Goal: Task Accomplishment & Management: Manage account settings

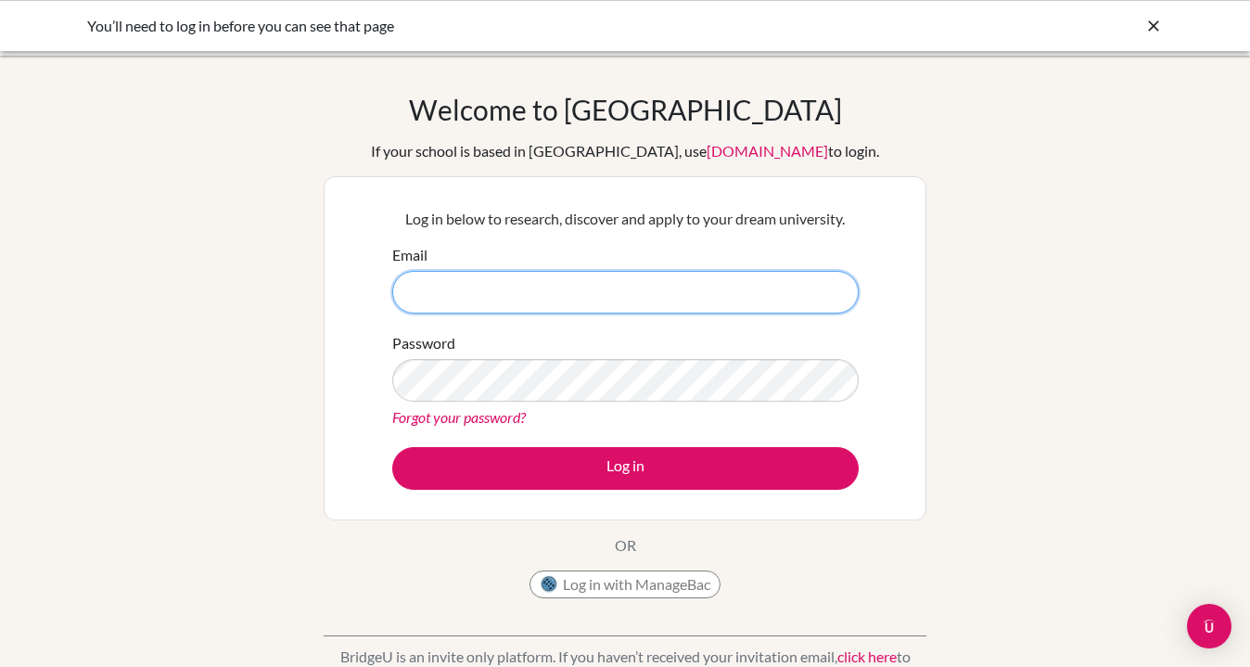
type input "[EMAIL_ADDRESS][DOMAIN_NAME]"
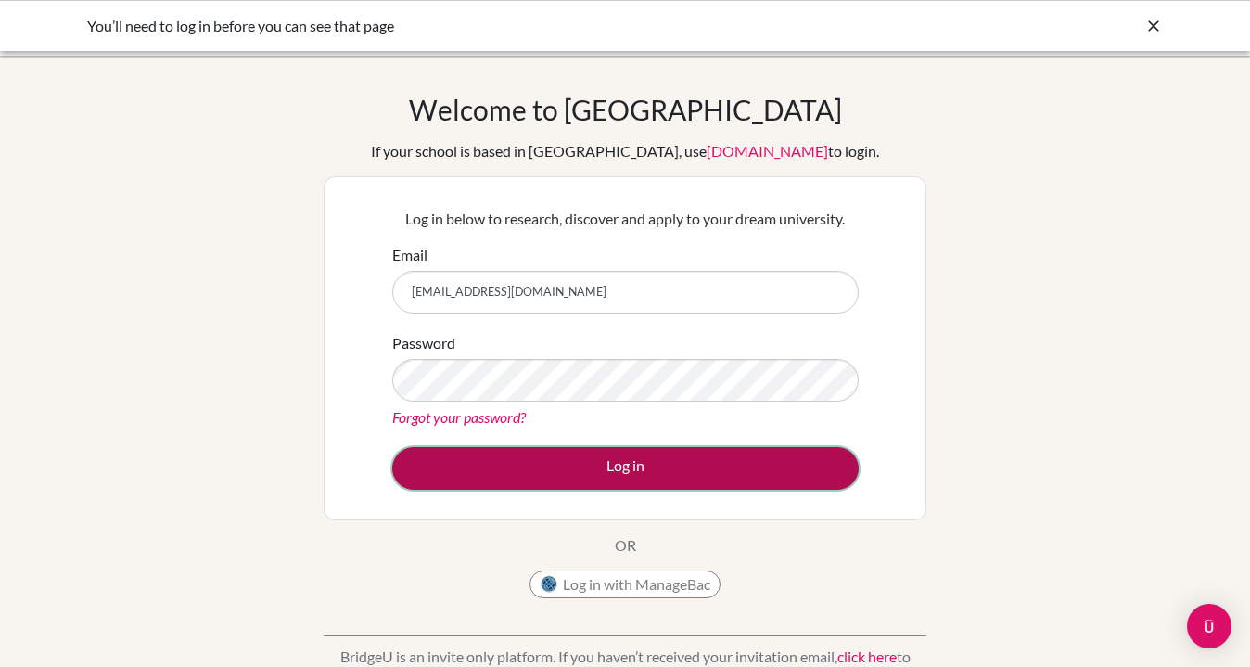
click at [629, 467] on button "Log in" at bounding box center [625, 468] width 466 height 43
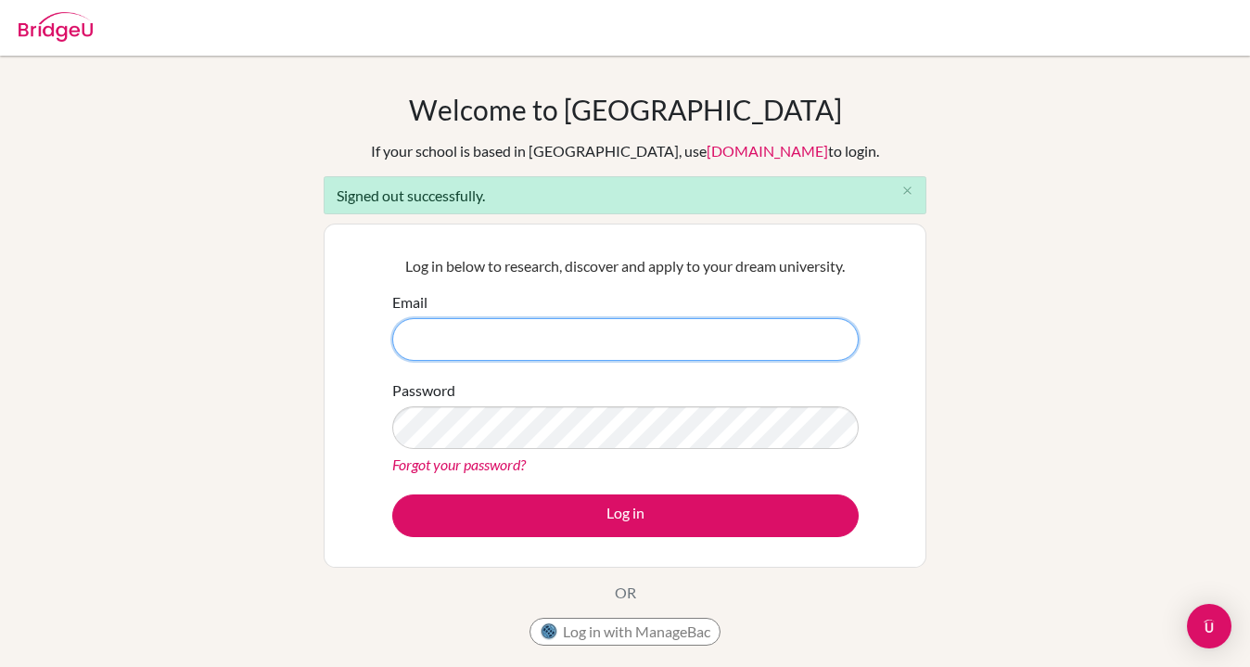
type input "boonk@vislao.com"
click at [392, 494] on button "Log in" at bounding box center [625, 515] width 466 height 43
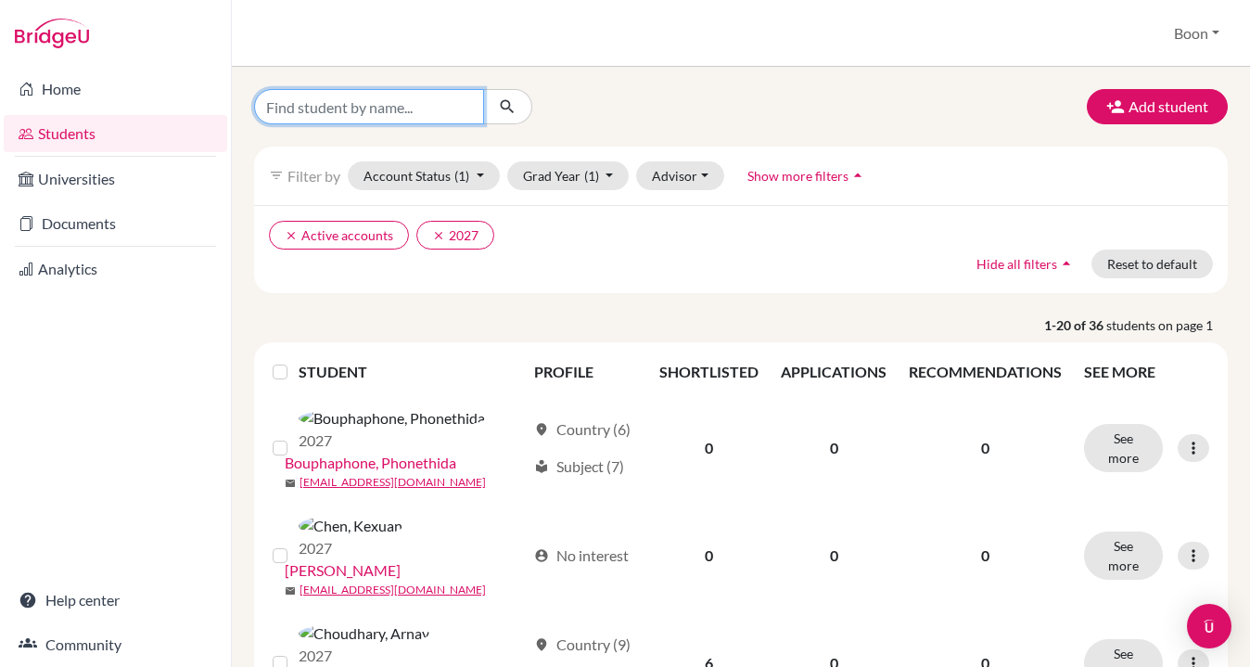
click at [407, 111] on input "Find student by name..." at bounding box center [369, 106] width 230 height 35
type input "lina"
click at [514, 103] on icon "submit" at bounding box center [507, 106] width 19 height 19
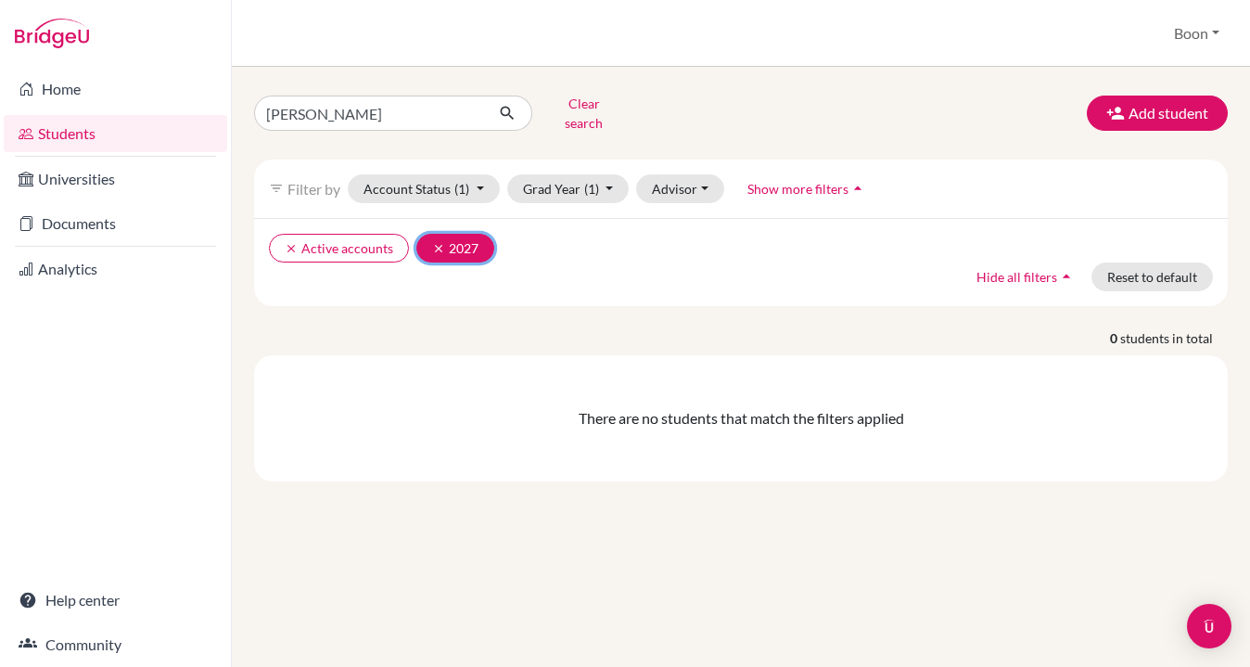
click at [436, 242] on icon "clear" at bounding box center [438, 248] width 13 height 13
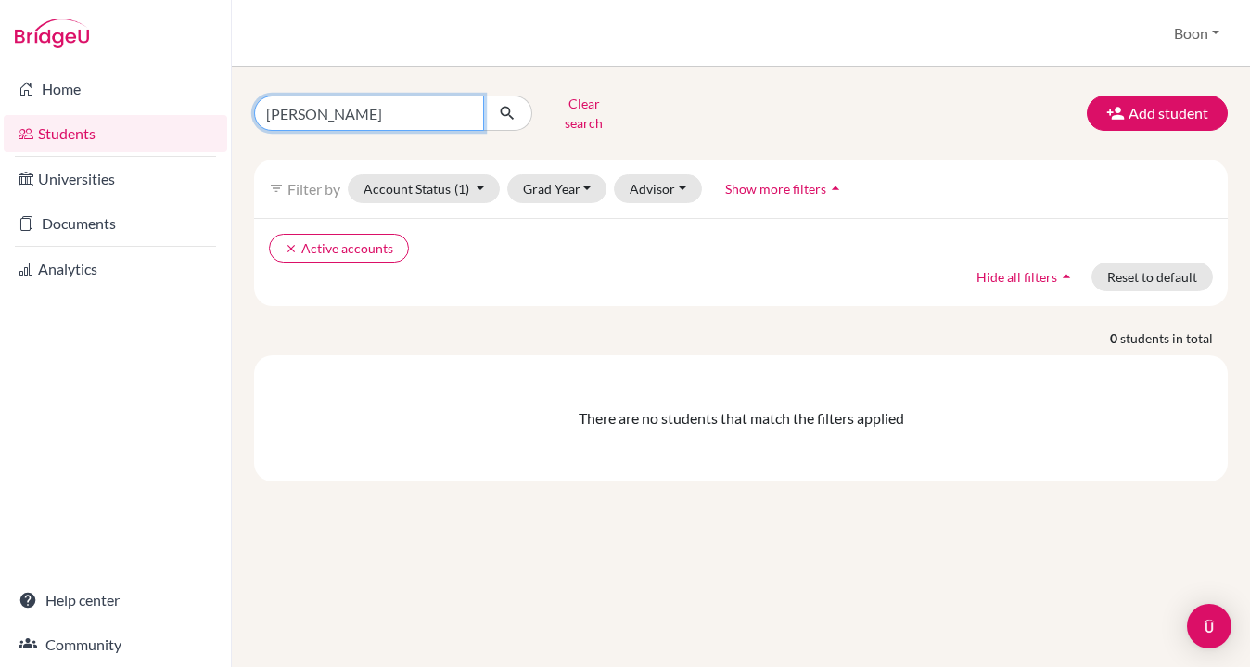
click at [312, 108] on input "lina" at bounding box center [369, 112] width 230 height 35
type input "johnson"
click button "submit" at bounding box center [507, 112] width 49 height 35
click at [375, 276] on div "clear Active accounts Hide all filters arrow_drop_up Reset to default" at bounding box center [740, 262] width 973 height 88
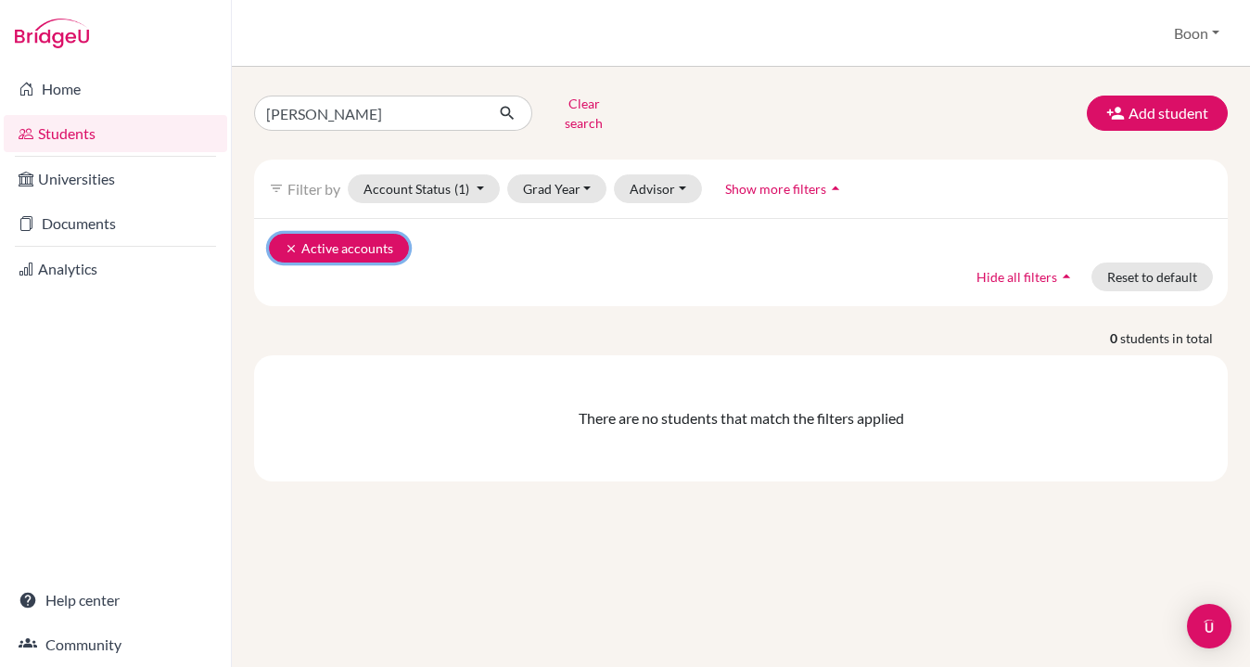
click at [286, 242] on icon "clear" at bounding box center [291, 248] width 13 height 13
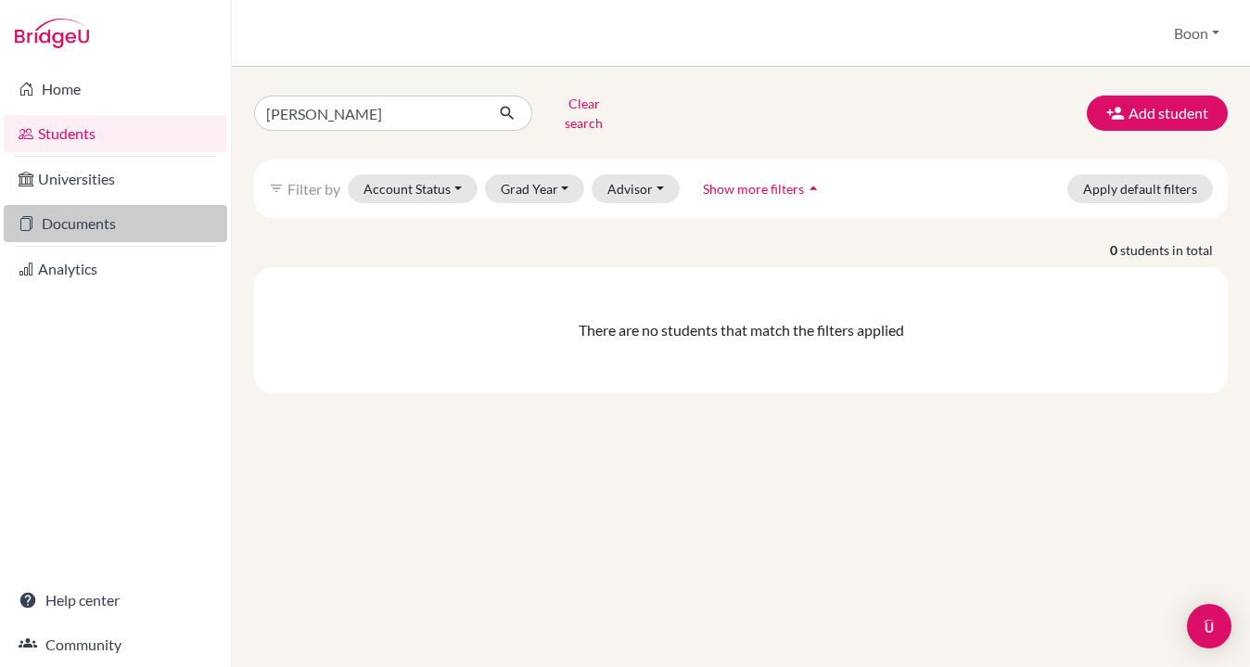
click at [92, 222] on link "Documents" at bounding box center [115, 223] width 223 height 37
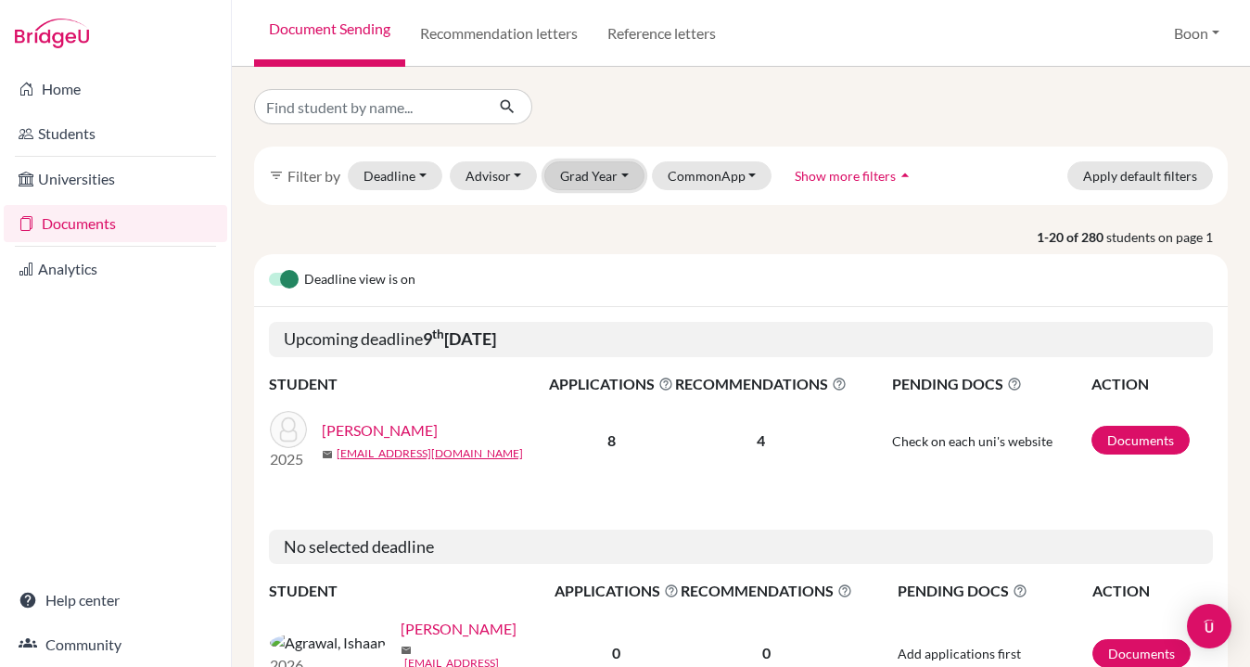
click at [603, 188] on button "Grad Year" at bounding box center [594, 175] width 100 height 29
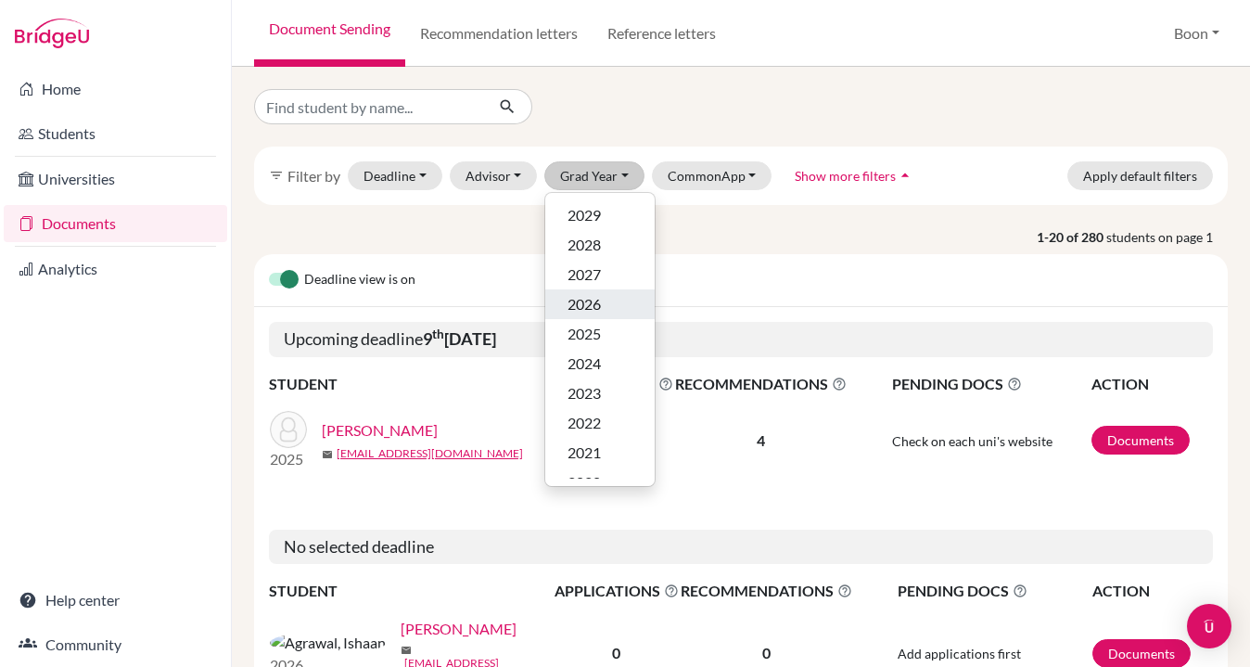
click at [601, 304] on div "2026" at bounding box center [599, 304] width 65 height 22
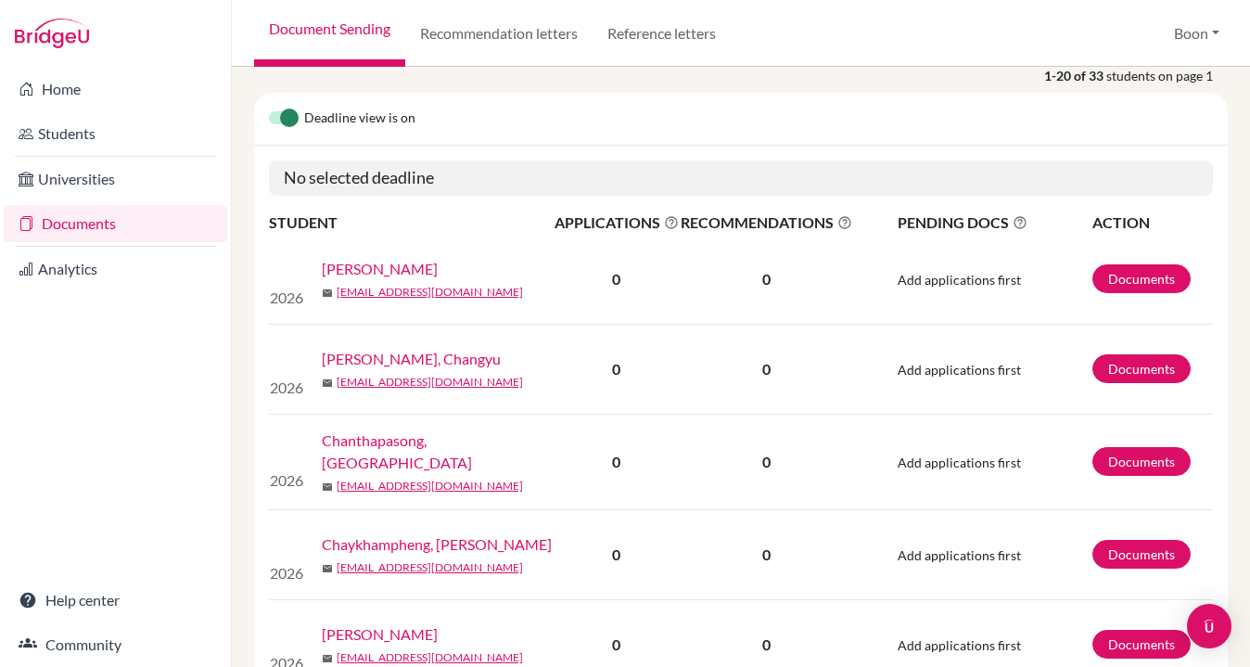
scroll to position [202, 0]
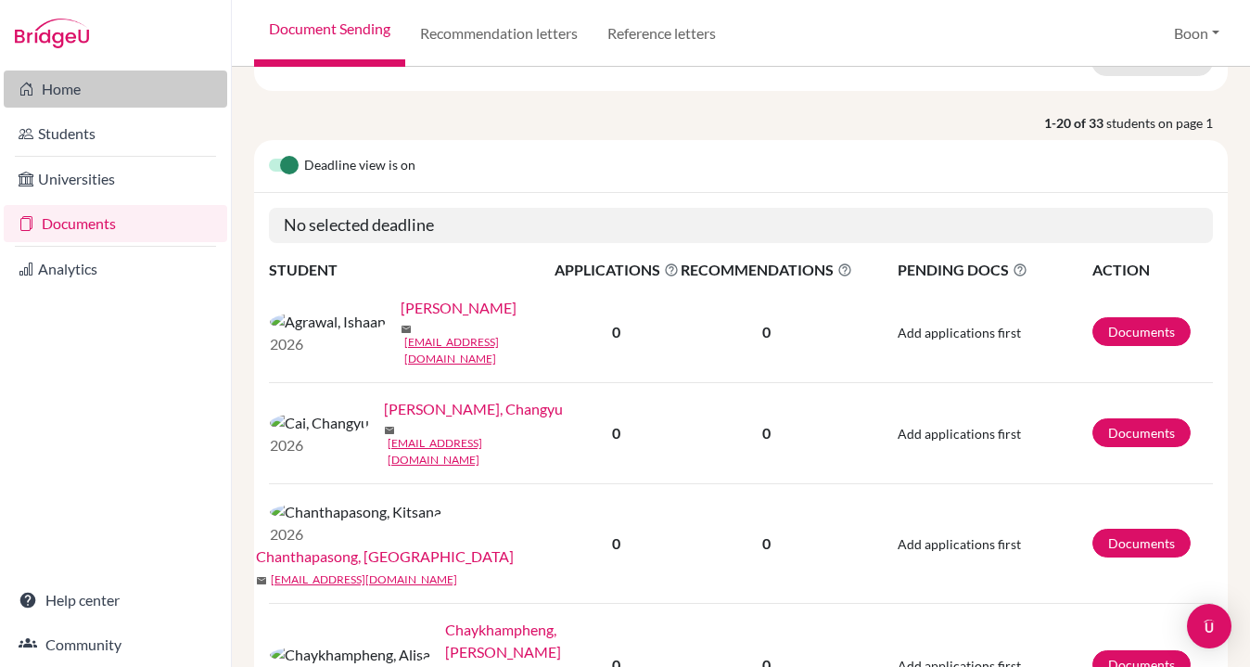
click at [71, 94] on link "Home" at bounding box center [115, 88] width 223 height 37
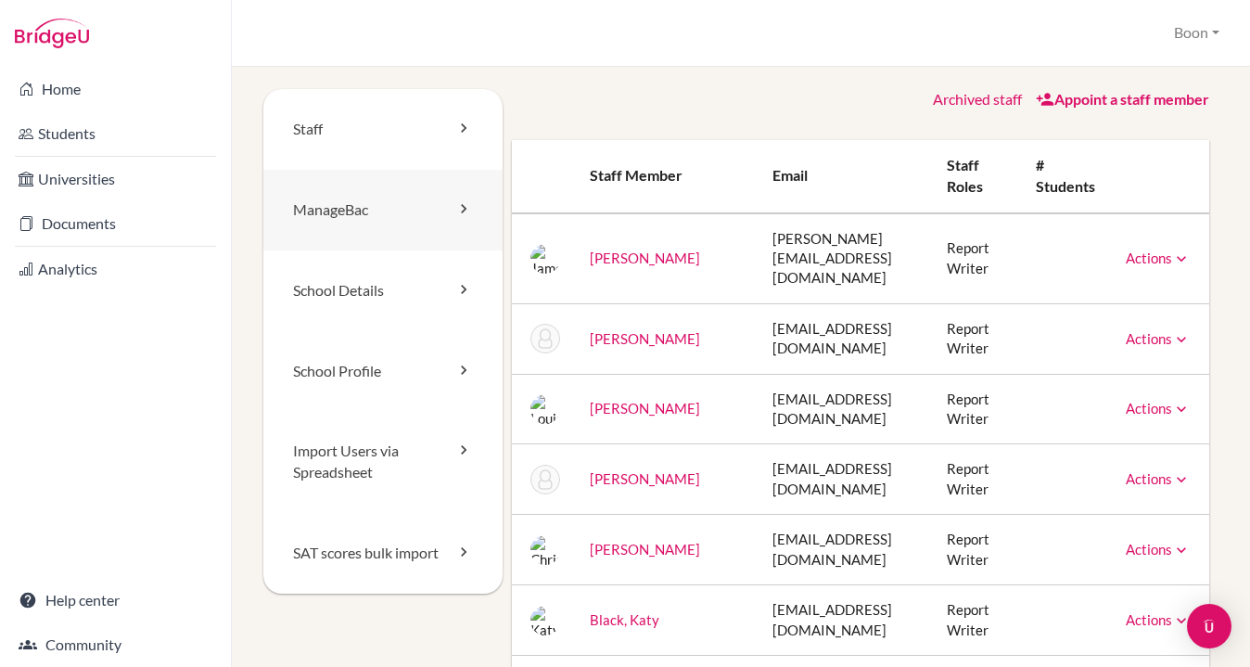
click at [344, 210] on link "ManageBac" at bounding box center [382, 210] width 239 height 81
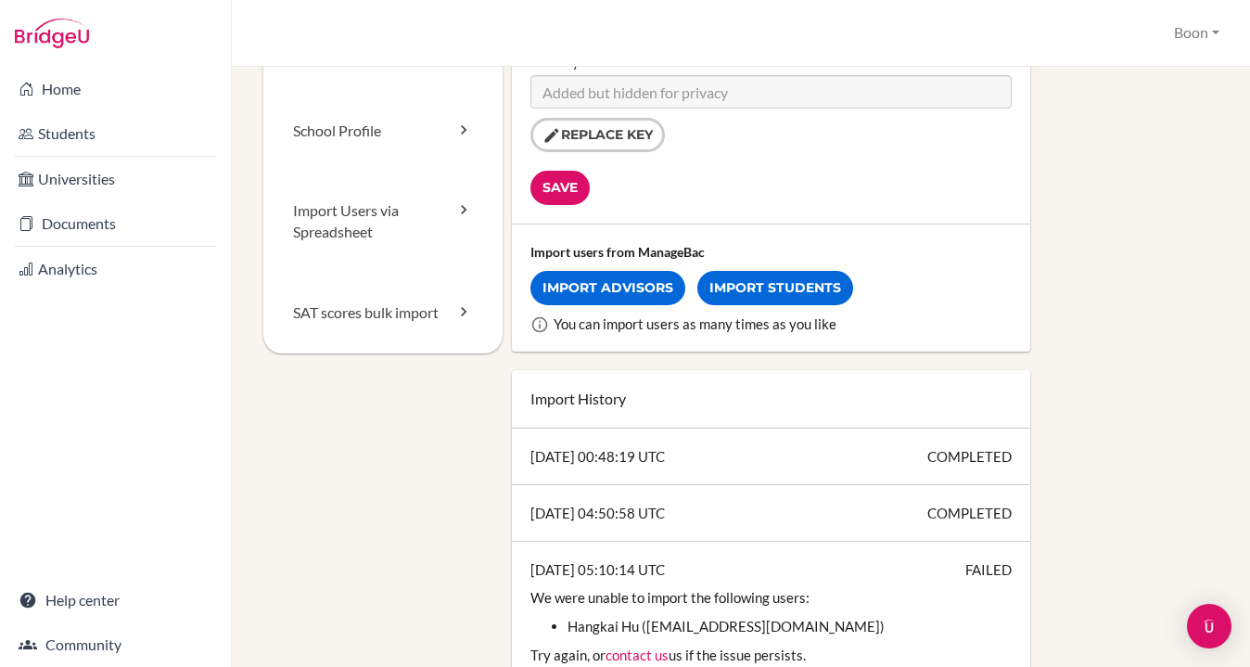
scroll to position [237, 0]
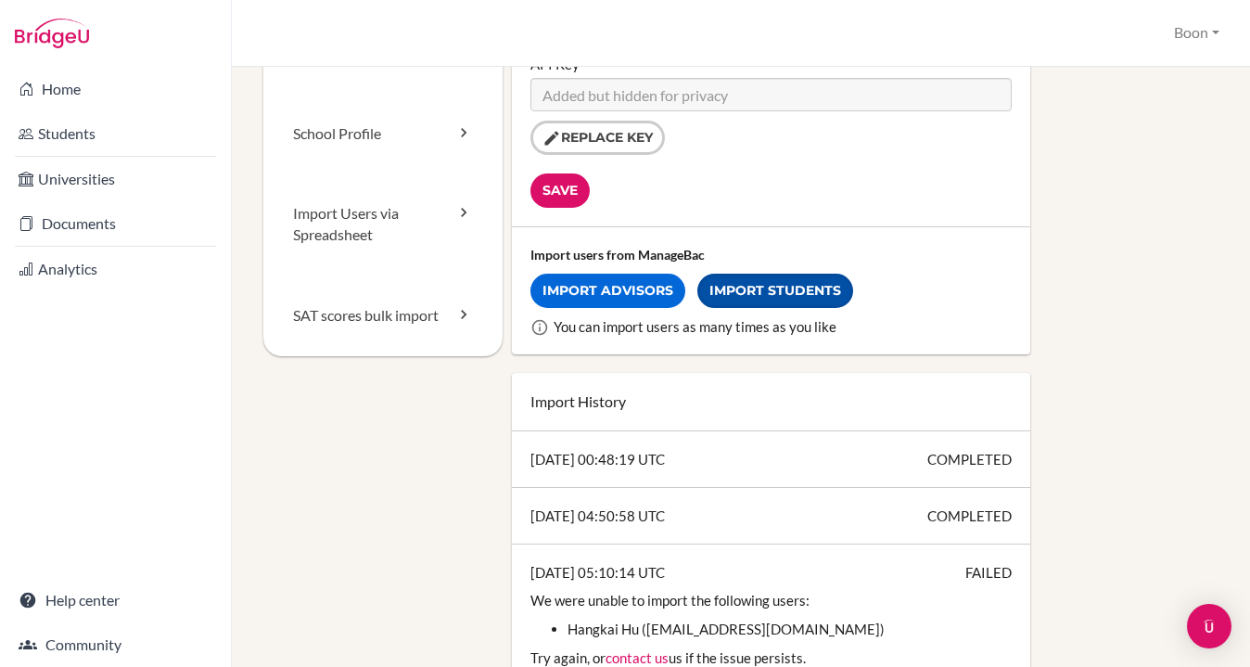
click at [792, 295] on link "Import Students" at bounding box center [775, 290] width 156 height 34
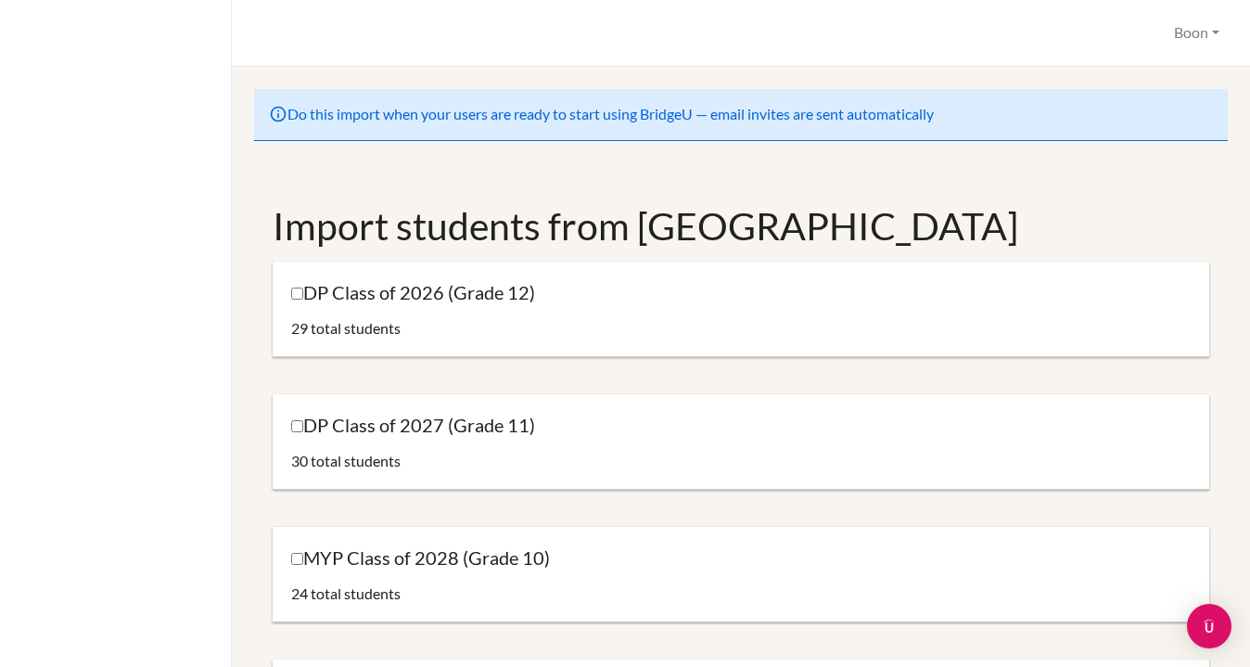
scroll to position [20, 0]
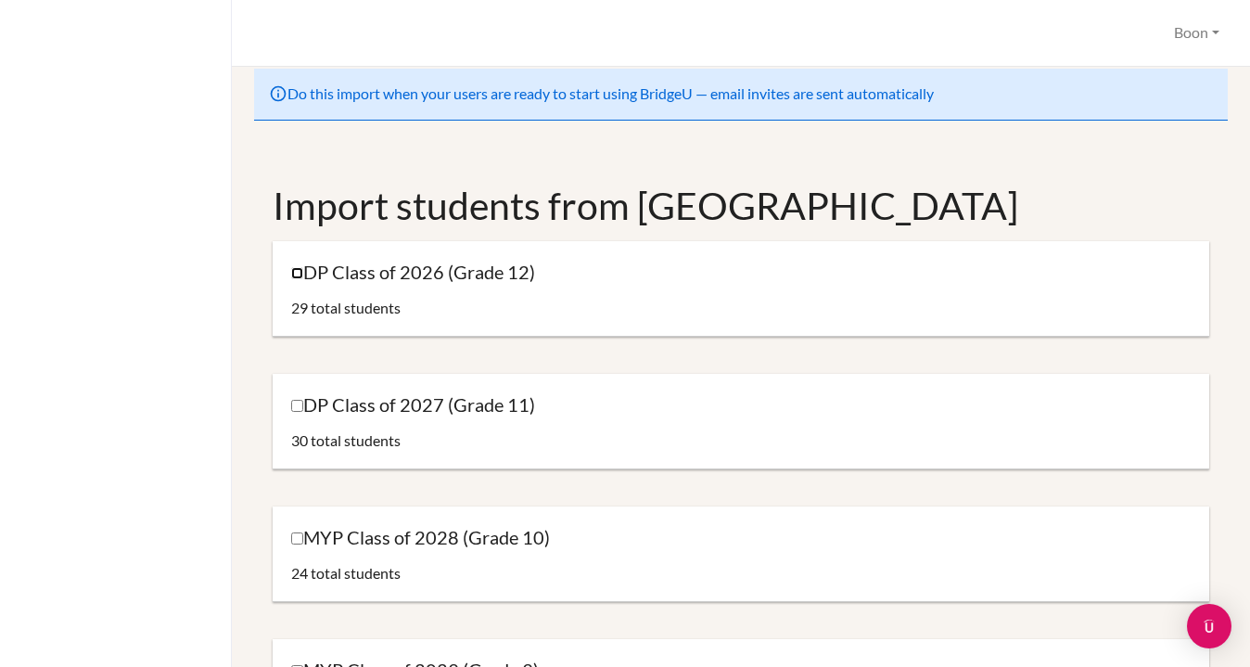
click at [300, 270] on input "DP Class of 2026 (Grade 12)" at bounding box center [297, 273] width 12 height 12
checkbox input "true"
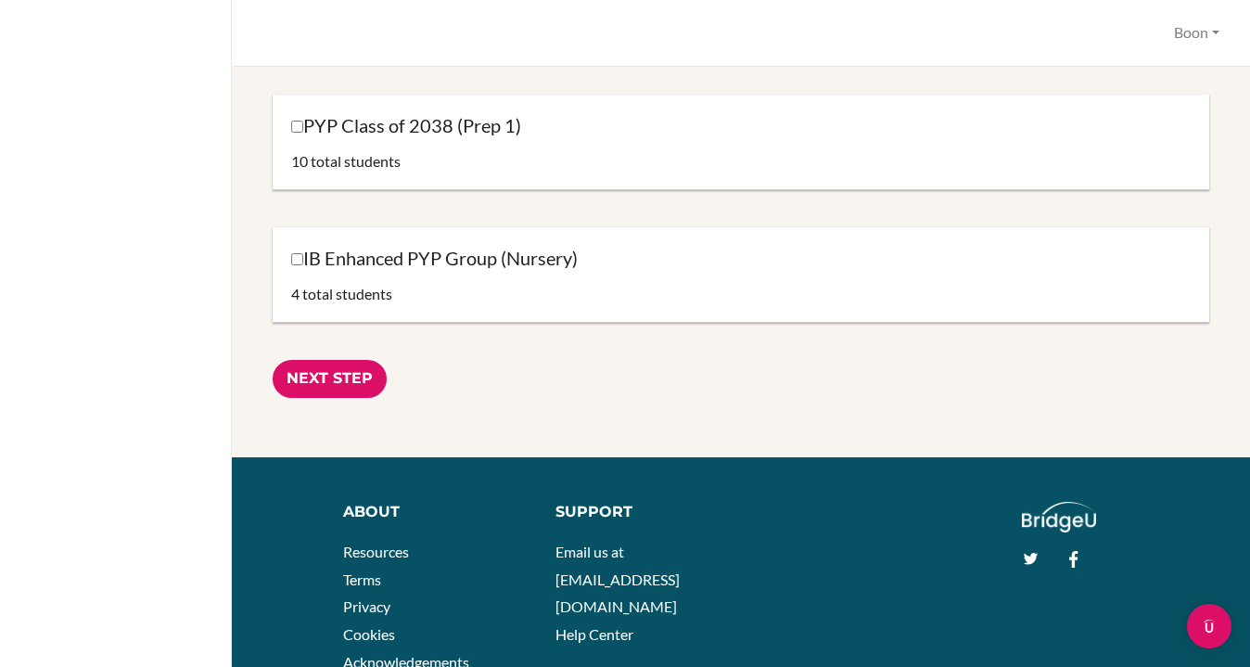
scroll to position [2115, 0]
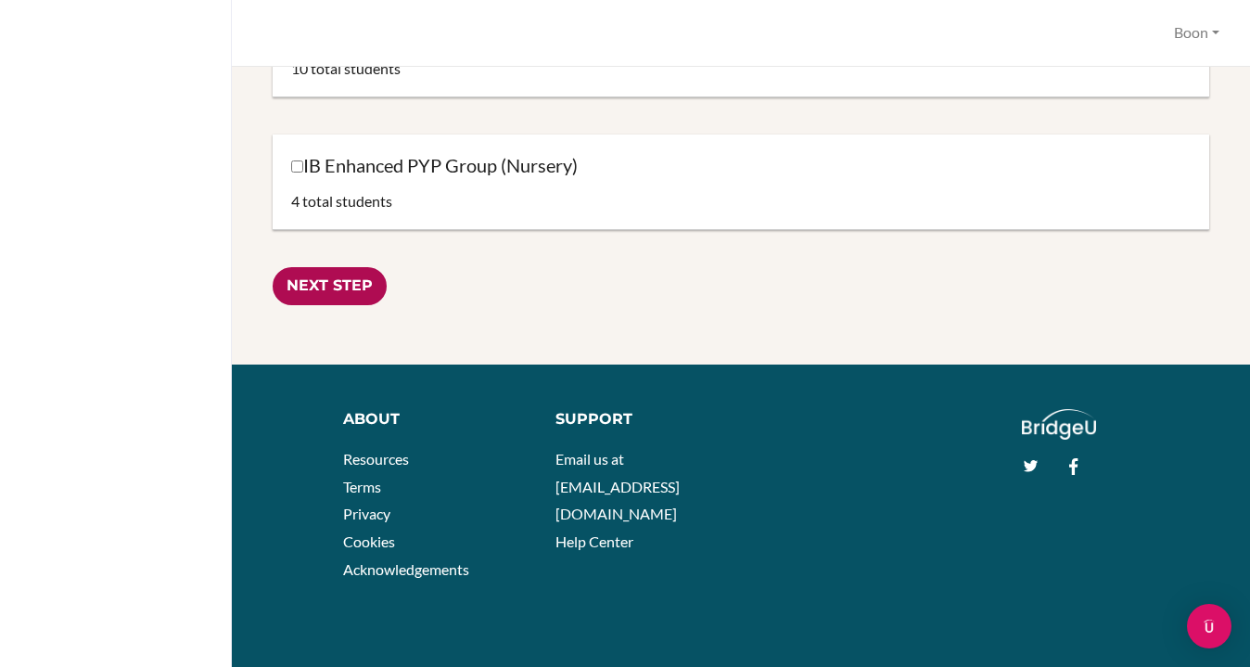
click at [329, 280] on input "Next Step" at bounding box center [330, 286] width 114 height 38
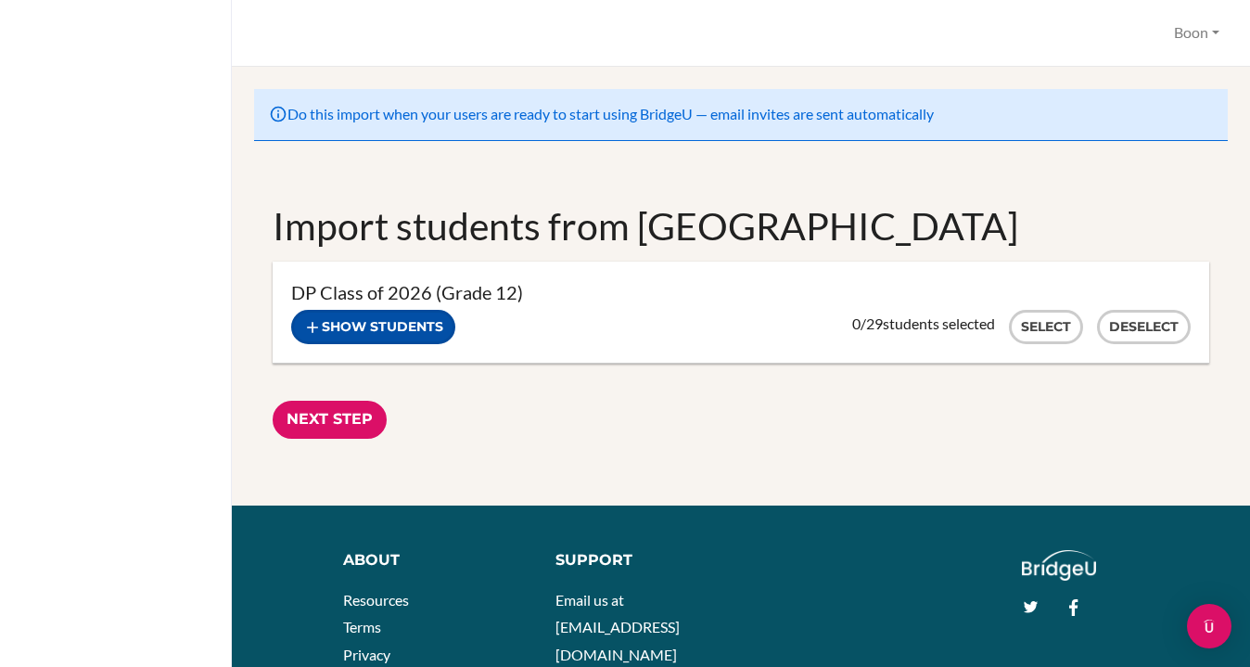
click at [412, 332] on button "Show students" at bounding box center [373, 327] width 164 height 34
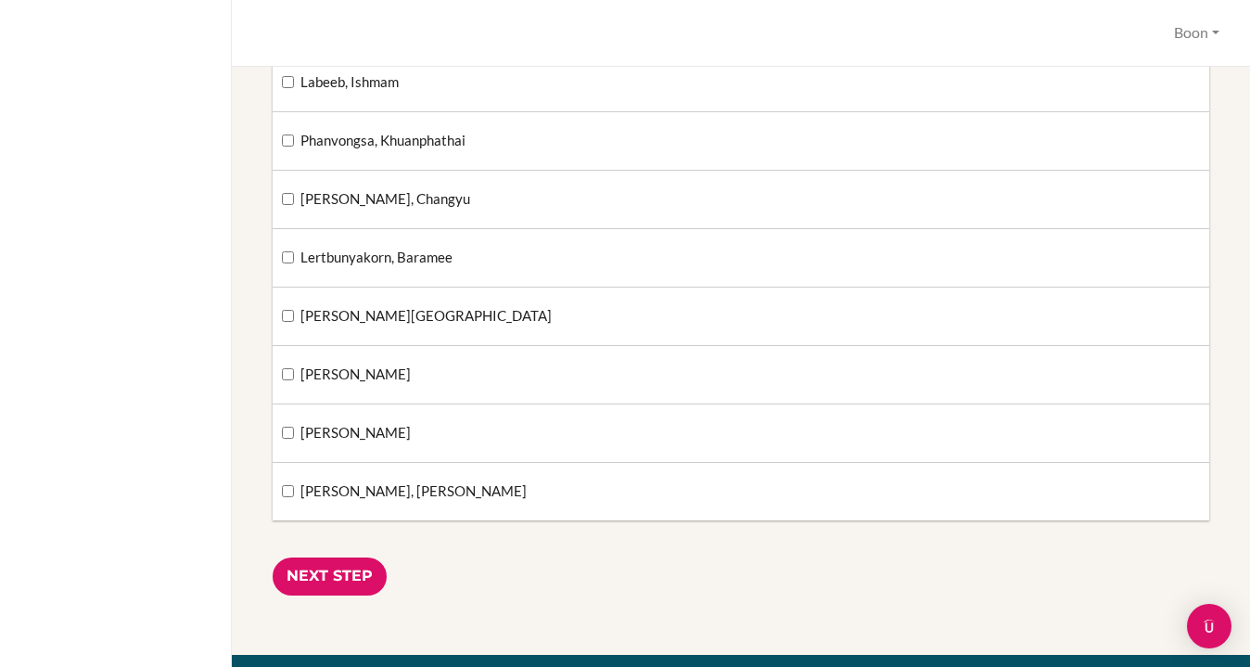
scroll to position [1539, 0]
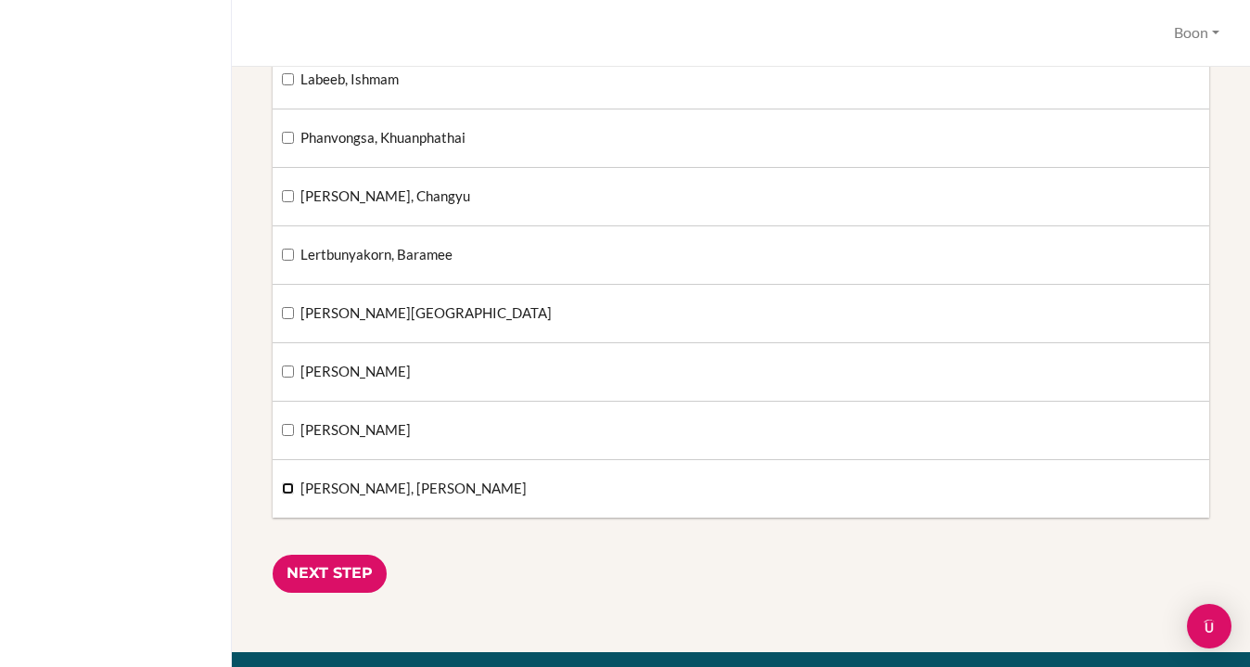
click at [287, 492] on input "Johnson, Azzalina" at bounding box center [288, 488] width 12 height 12
checkbox input "true"
click at [335, 570] on input "Next Step" at bounding box center [330, 573] width 114 height 38
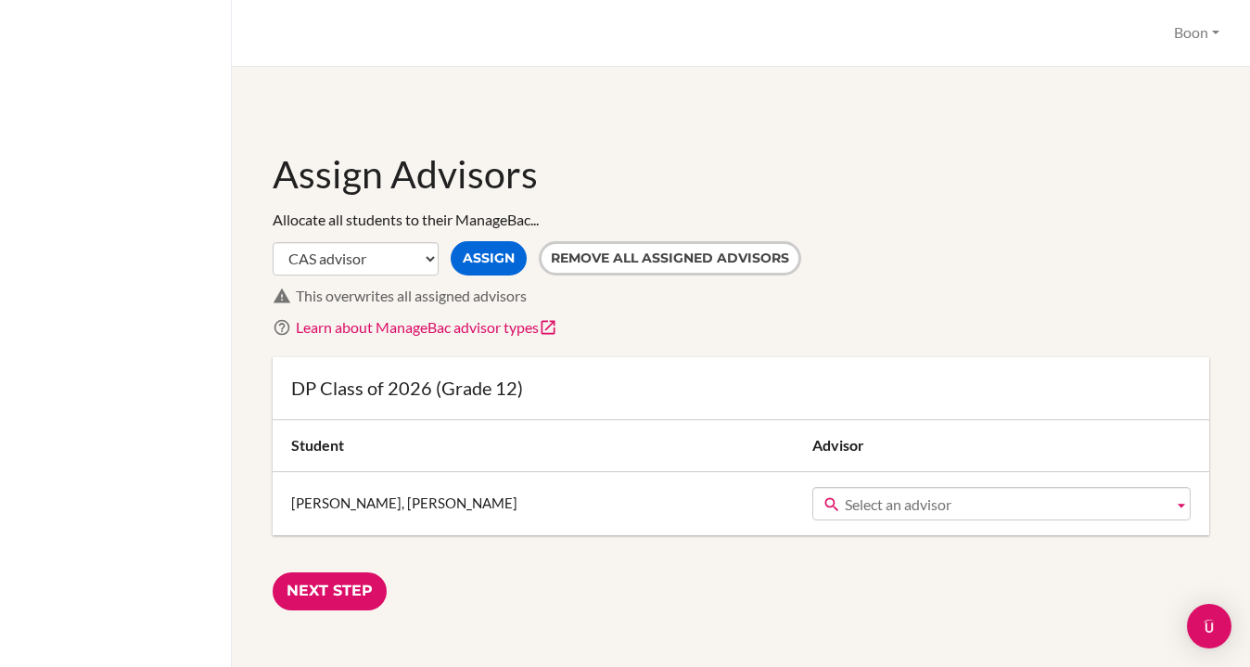
click at [844, 488] on span "Select an advisor" at bounding box center [1004, 504] width 321 height 33
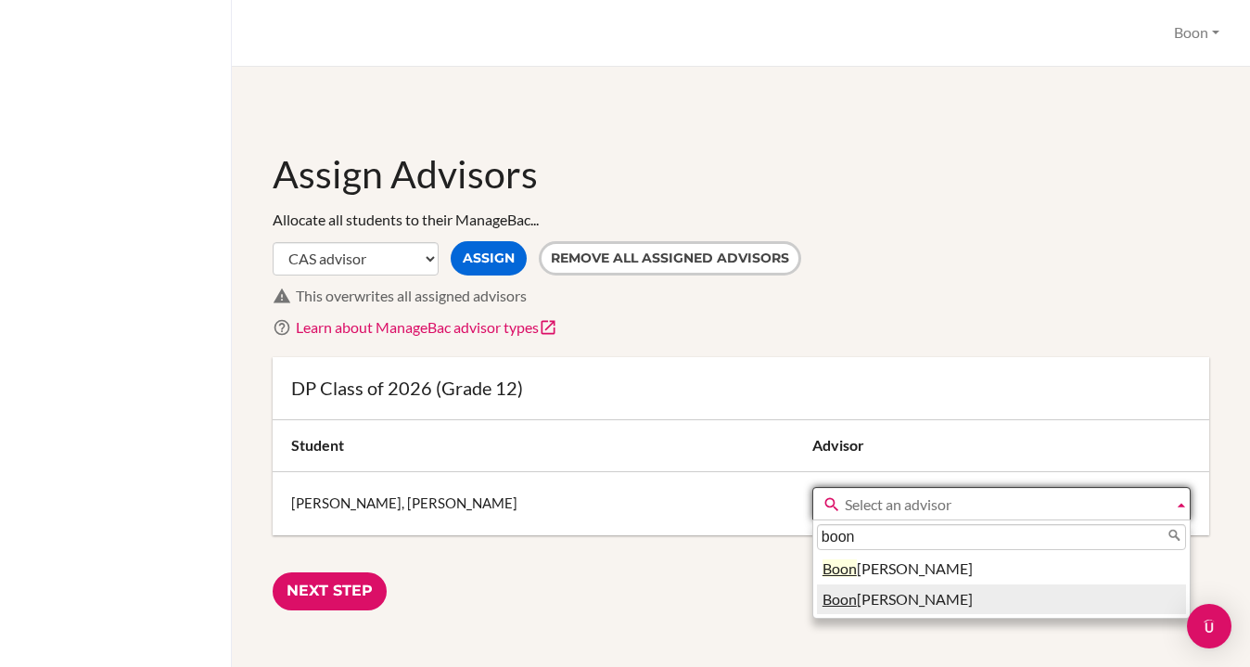
type input "boon"
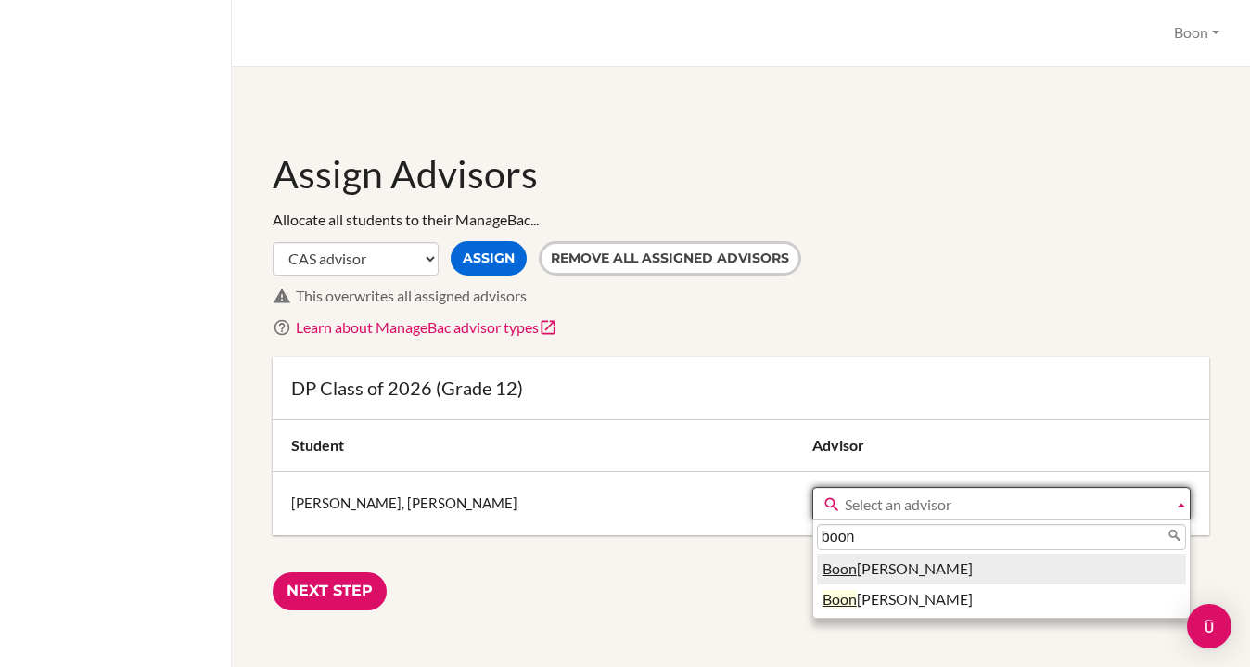
click at [817, 566] on li "Boon Khang" at bounding box center [1001, 568] width 369 height 31
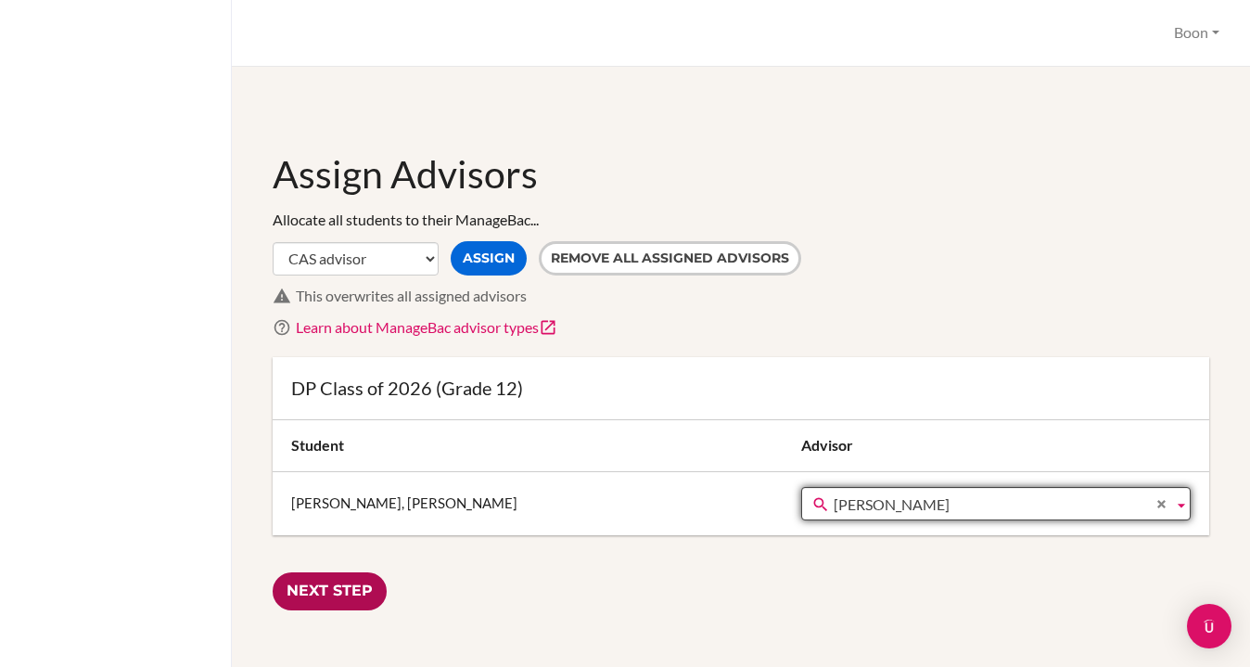
click at [353, 585] on input "Next Step" at bounding box center [330, 591] width 114 height 38
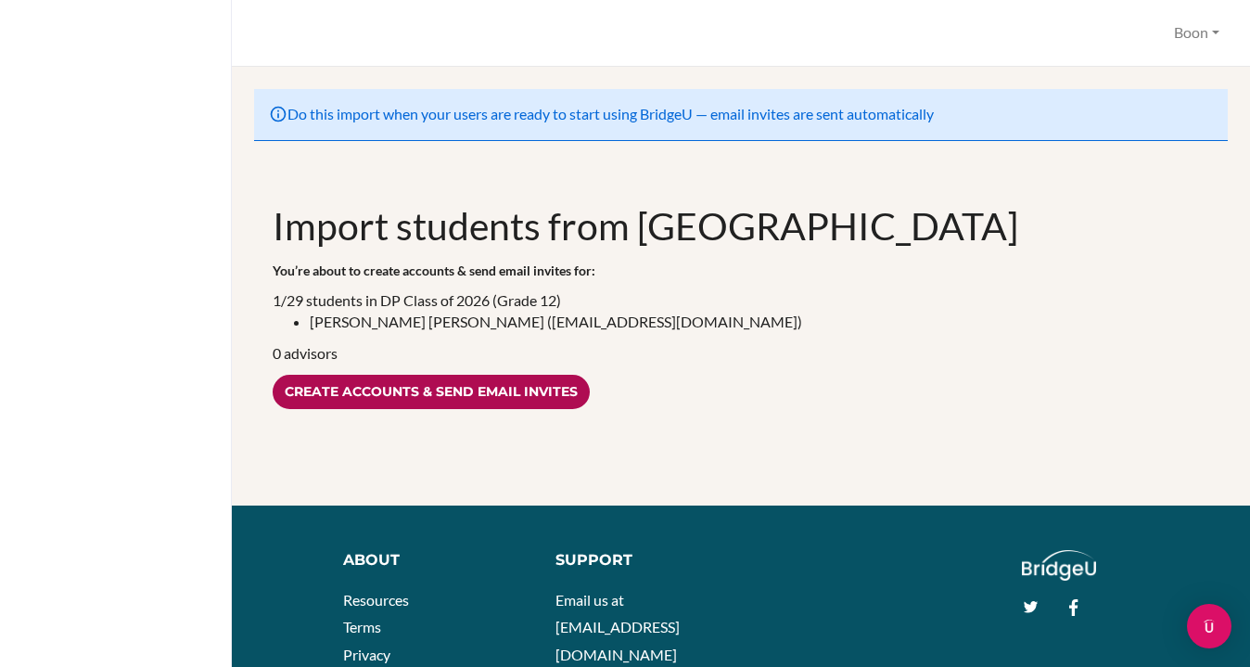
click at [519, 393] on input "Create accounts & send email invites" at bounding box center [431, 392] width 317 height 34
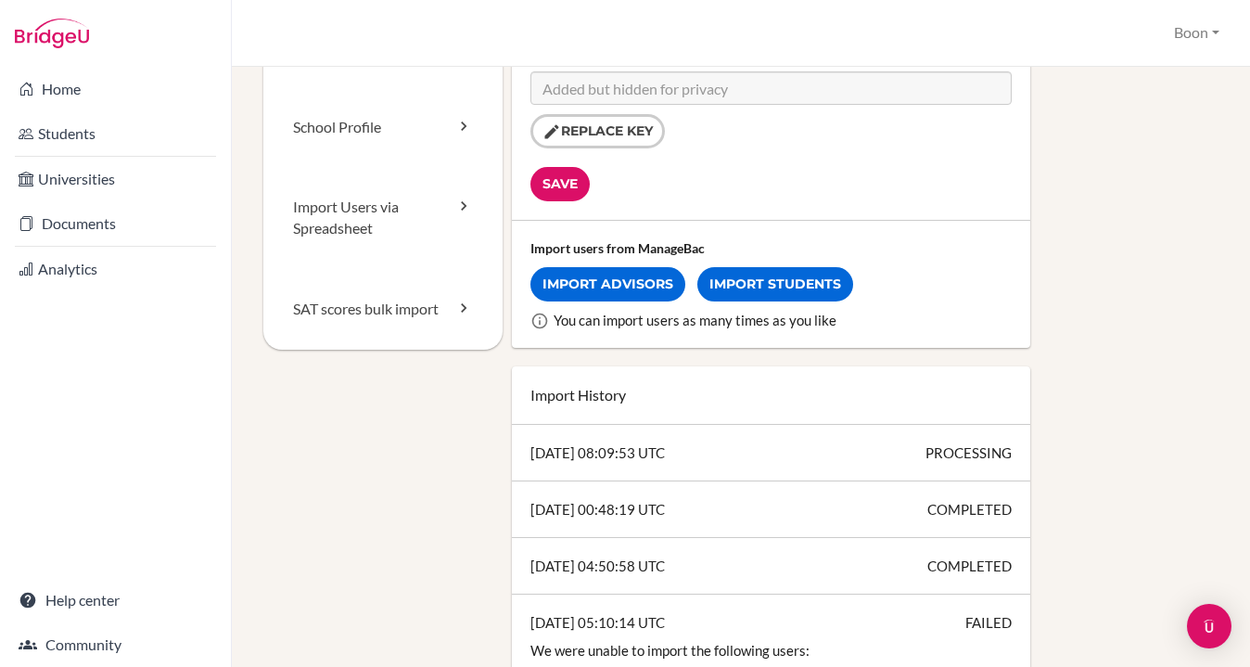
scroll to position [260, 0]
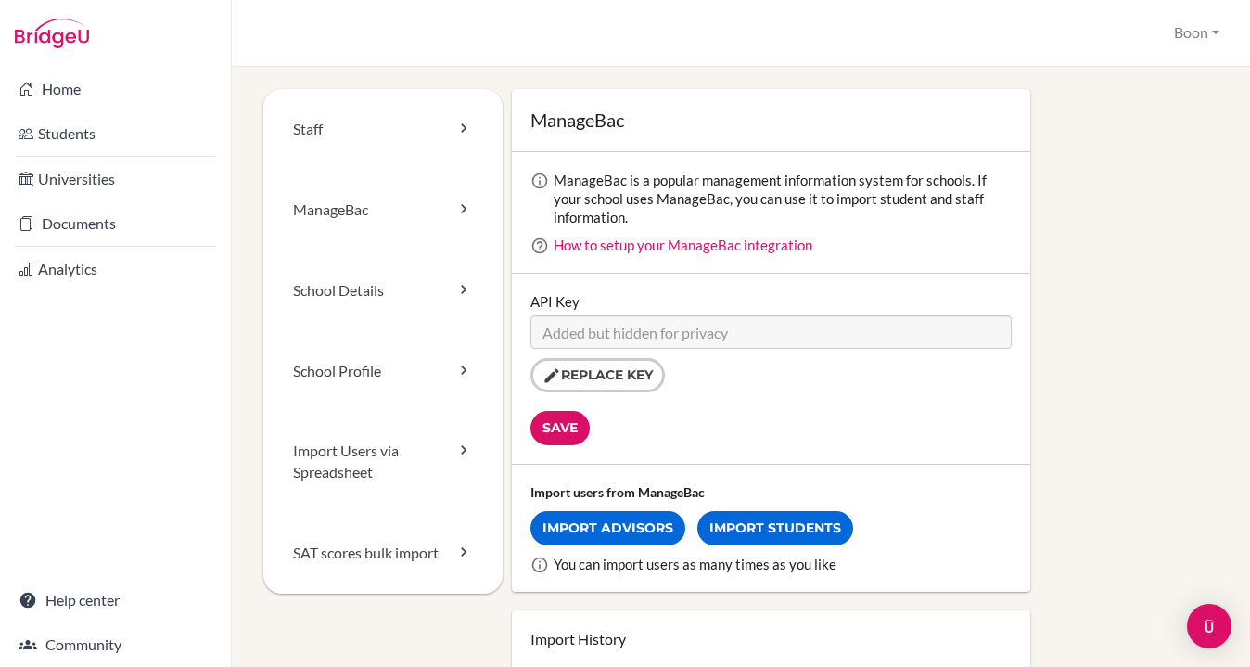
click at [248, 79] on div "Staff ManageBac School Details School Profile Import Users via Spreadsheet SAT …" at bounding box center [741, 367] width 1018 height 600
click at [253, 86] on div "Staff ManageBac School Details School Profile Import Users via Spreadsheet SAT …" at bounding box center [741, 367] width 1018 height 600
click at [248, 163] on div "Staff ManageBac School Details School Profile Import Users via Spreadsheet SAT …" at bounding box center [741, 367] width 1018 height 600
click at [94, 94] on link "Home" at bounding box center [115, 88] width 223 height 37
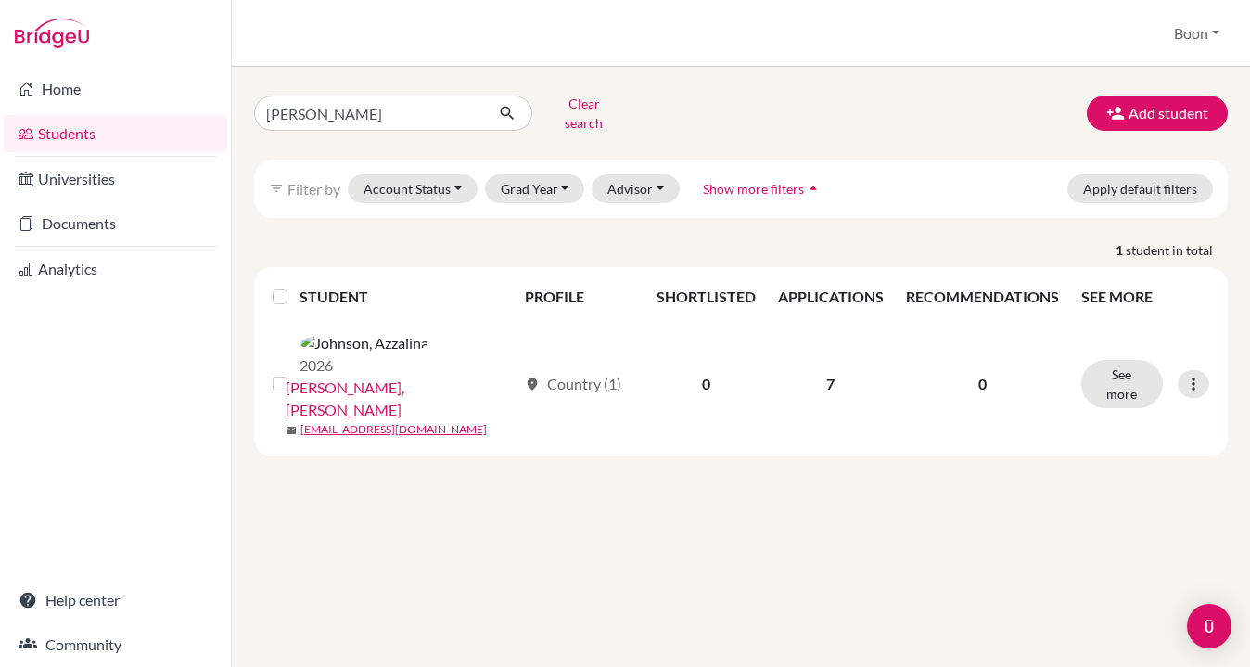
click at [249, 240] on p "1 student in total" at bounding box center [740, 249] width 1001 height 19
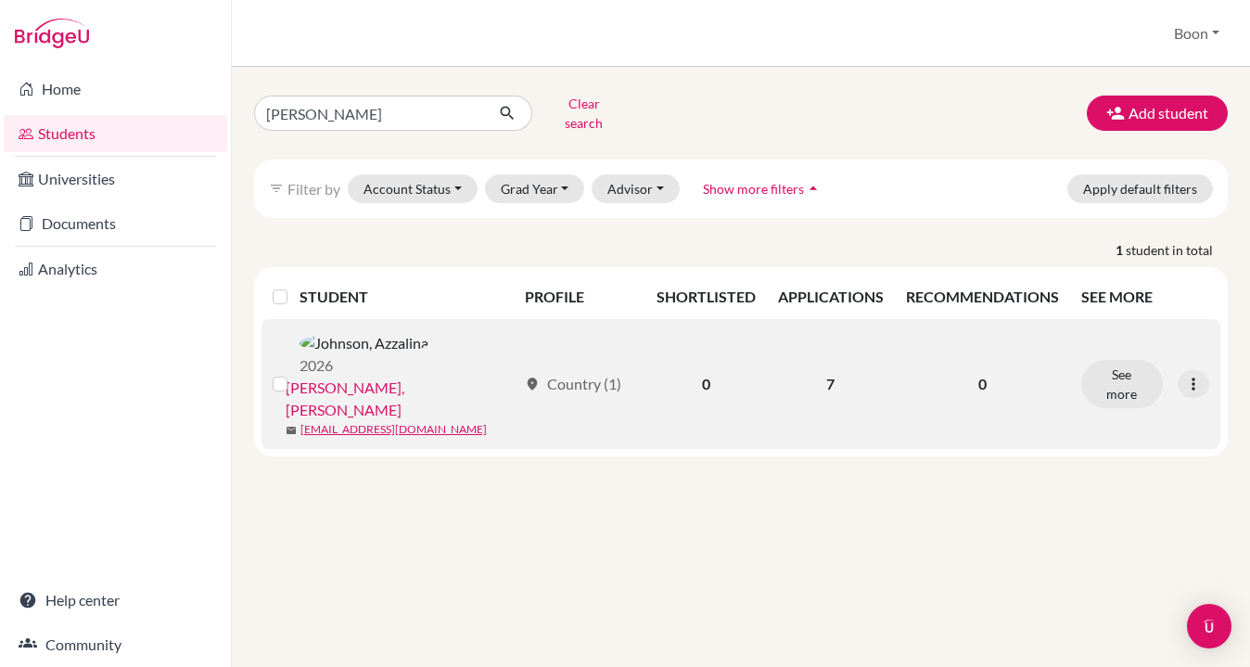
click at [415, 376] on link "[PERSON_NAME], [PERSON_NAME]" at bounding box center [401, 398] width 231 height 44
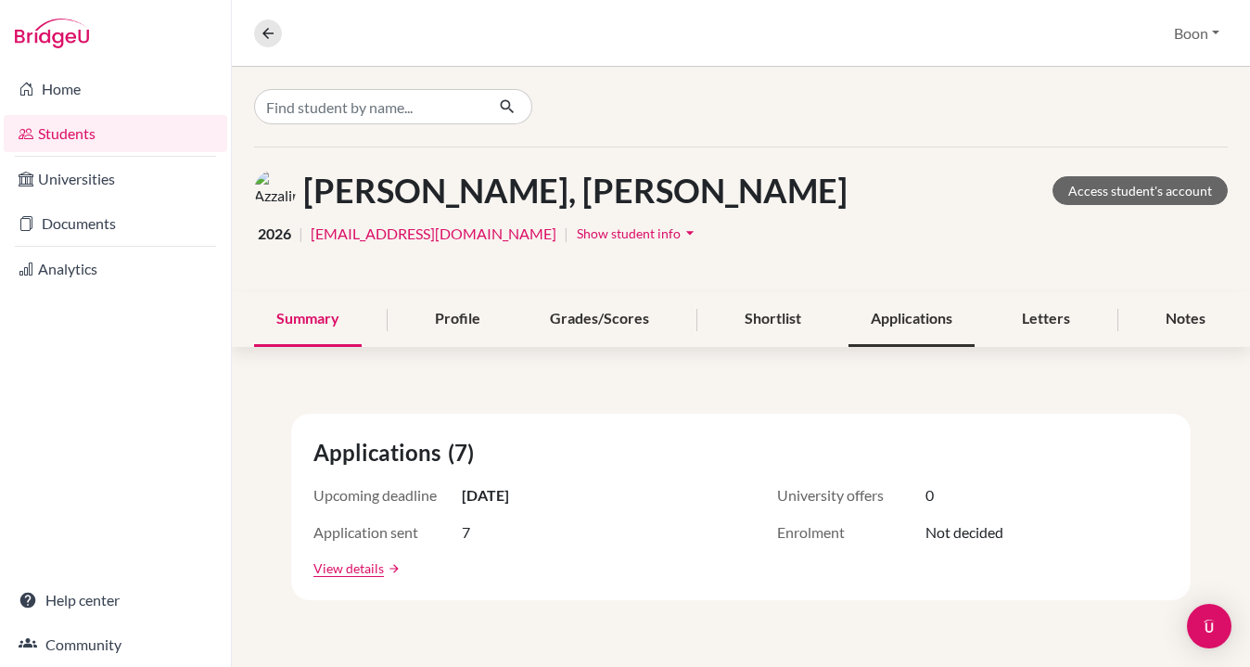
click at [915, 323] on div "Applications" at bounding box center [911, 319] width 126 height 55
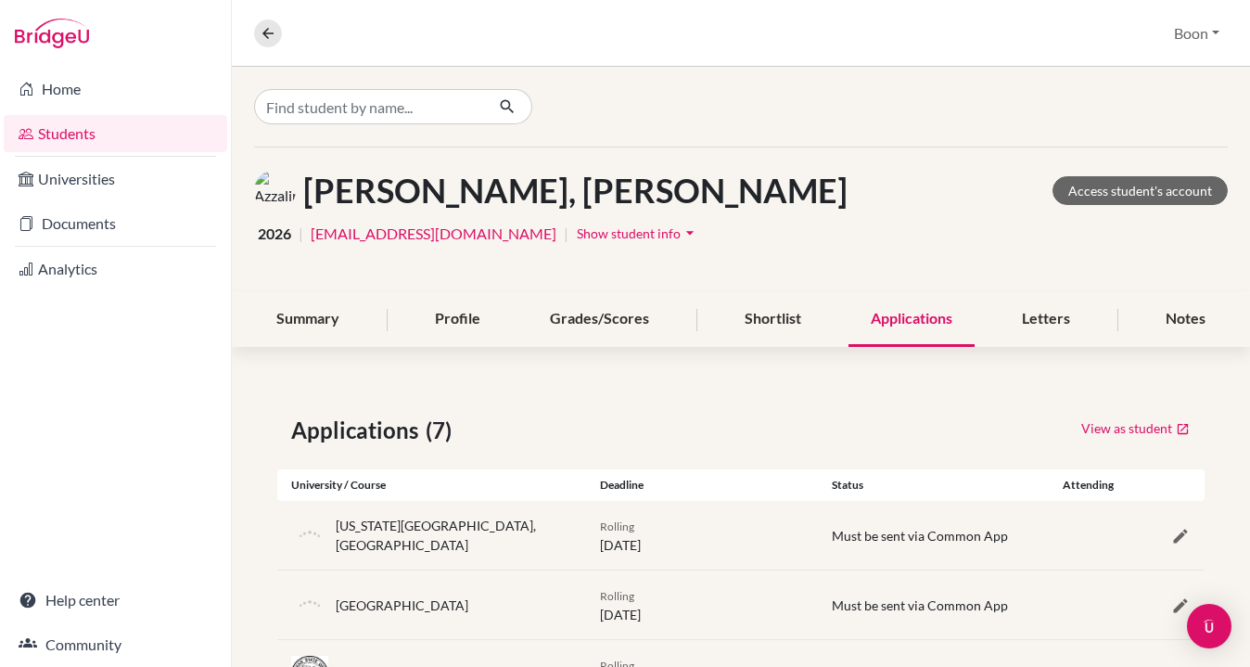
scroll to position [10, 0]
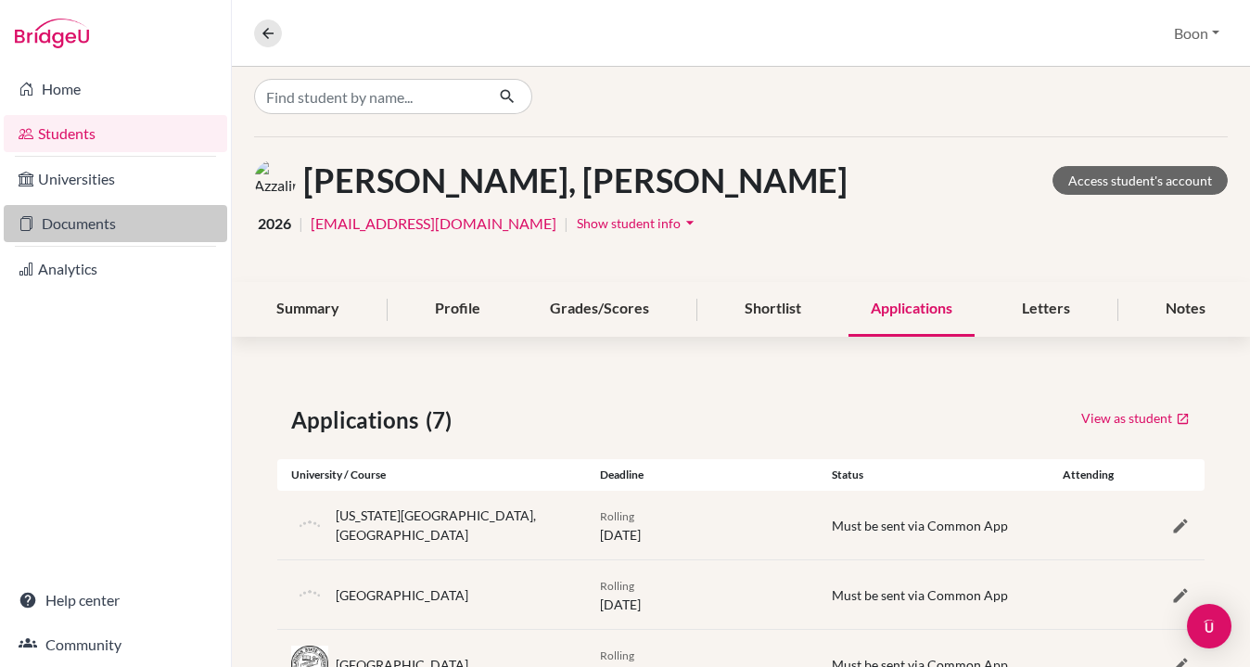
click at [70, 226] on link "Documents" at bounding box center [115, 223] width 223 height 37
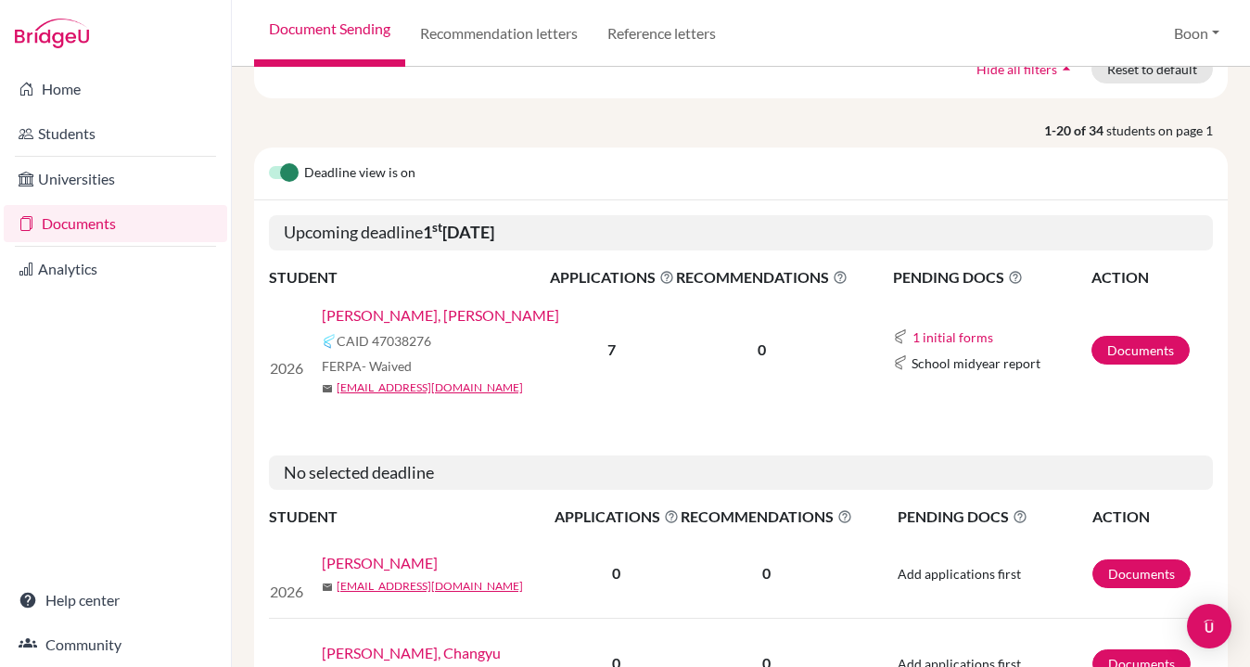
scroll to position [196, 0]
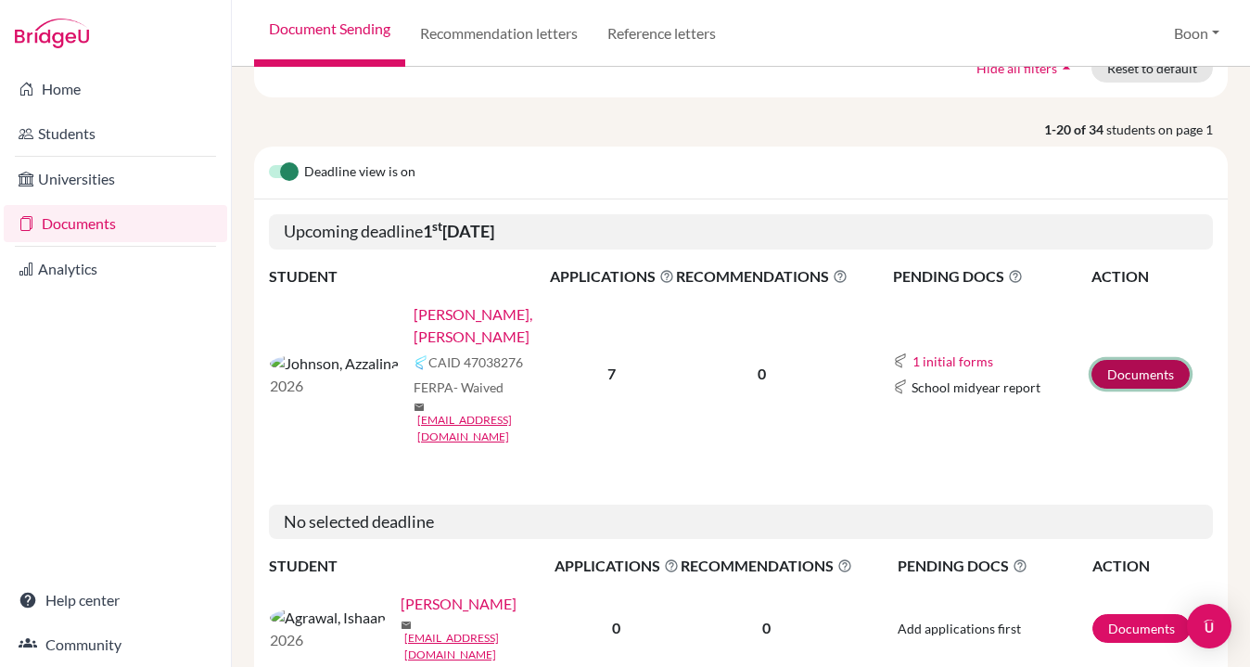
click at [1144, 360] on link "Documents" at bounding box center [1140, 374] width 98 height 29
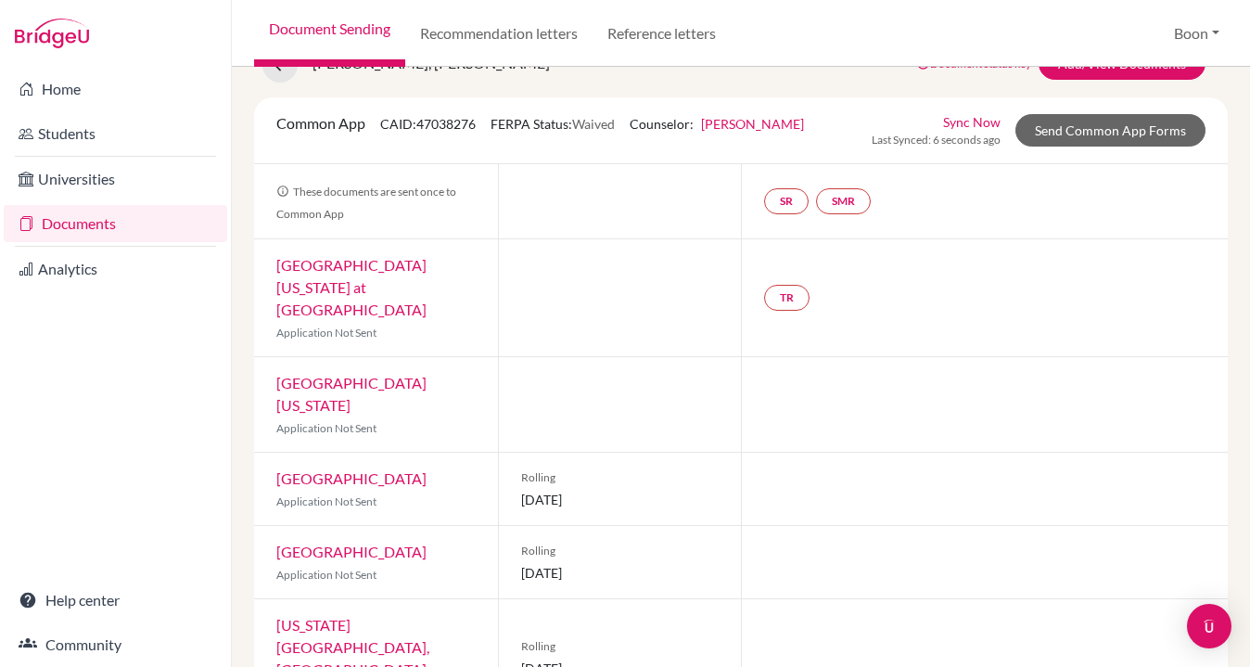
scroll to position [111, 0]
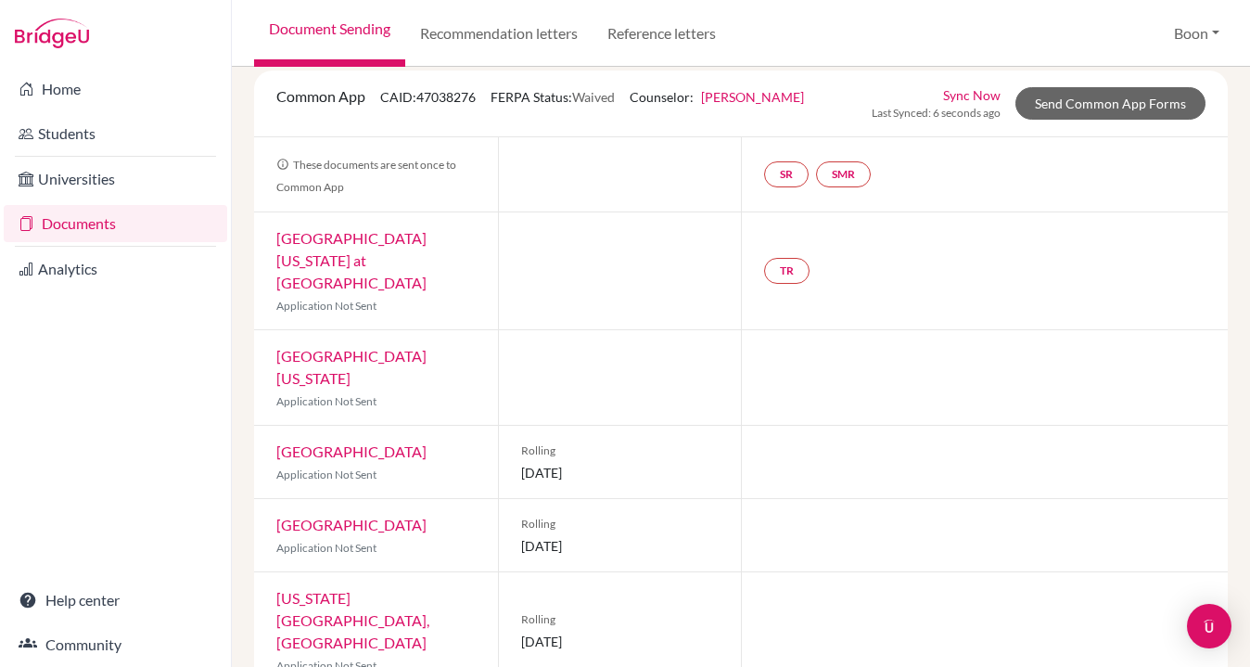
click at [788, 445] on div at bounding box center [984, 461] width 487 height 72
click at [772, 432] on div at bounding box center [984, 461] width 487 height 72
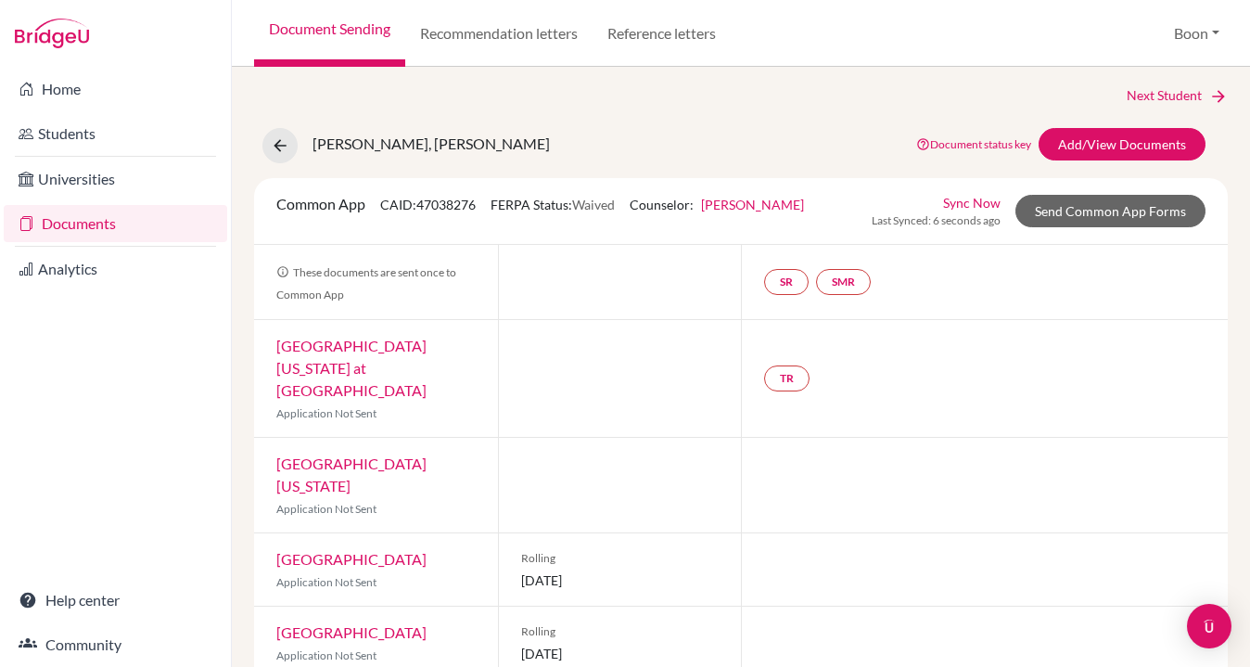
scroll to position [0, 0]
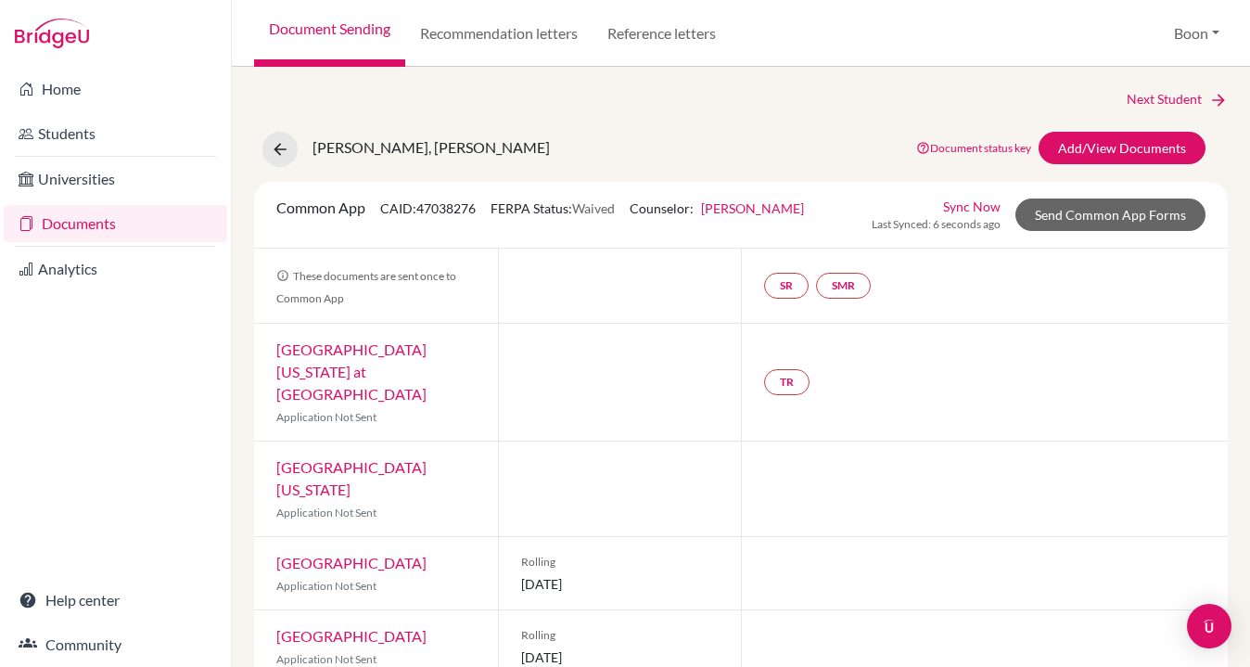
click at [737, 117] on div "Next Student Johnson, Azzalina Document status key TR Requirement. Document not…" at bounding box center [740, 444] width 973 height 711
click at [657, 109] on div "Next Student Johnson, Azzalina Document status key TR Requirement. Document not…" at bounding box center [740, 444] width 973 height 711
click at [646, 109] on div "Next Student Johnson, Azzalina Document status key TR Requirement. Document not…" at bounding box center [740, 444] width 973 height 711
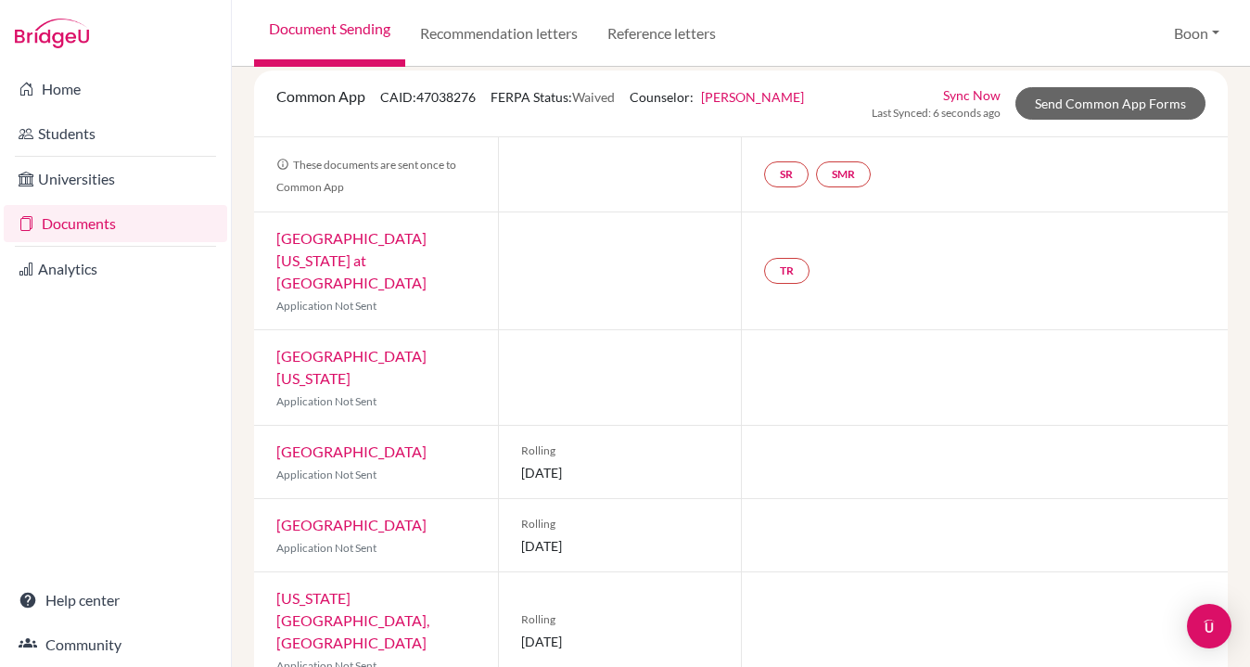
scroll to position [18, 0]
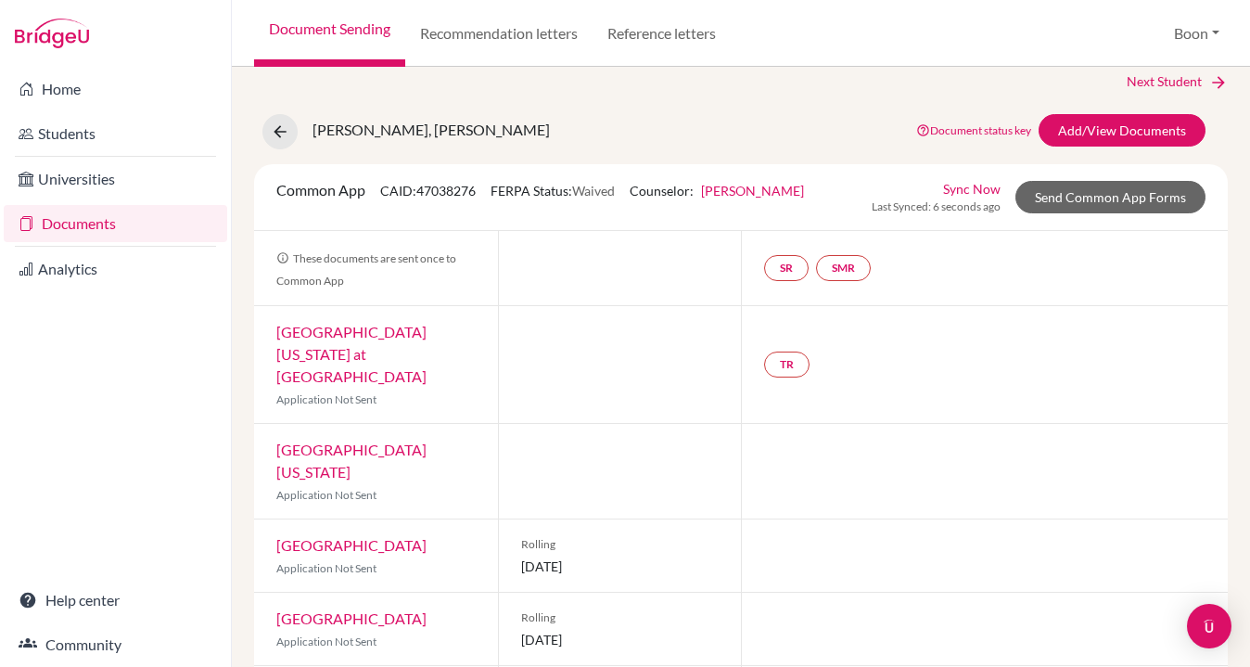
click at [759, 126] on div "Johnson, Azzalina Document status key TR Requirement. Document not uploaded yet…" at bounding box center [740, 131] width 1001 height 35
click at [727, 122] on div "Johnson, Azzalina Document status key TR Requirement. Document not uploaded yet…" at bounding box center [740, 131] width 1001 height 35
click at [657, 102] on div "Next Student Johnson, Azzalina Document status key TR Requirement. Document not…" at bounding box center [740, 426] width 973 height 711
click at [739, 397] on div at bounding box center [620, 364] width 244 height 117
click at [892, 447] on div at bounding box center [984, 471] width 487 height 95
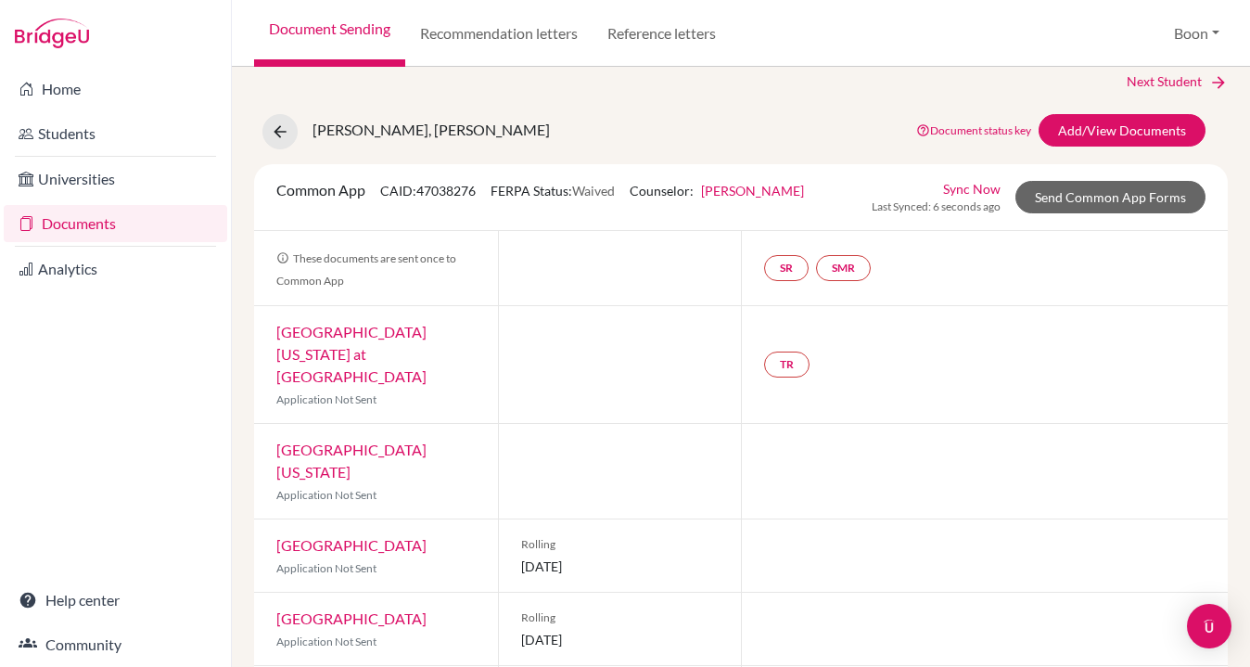
scroll to position [111, 0]
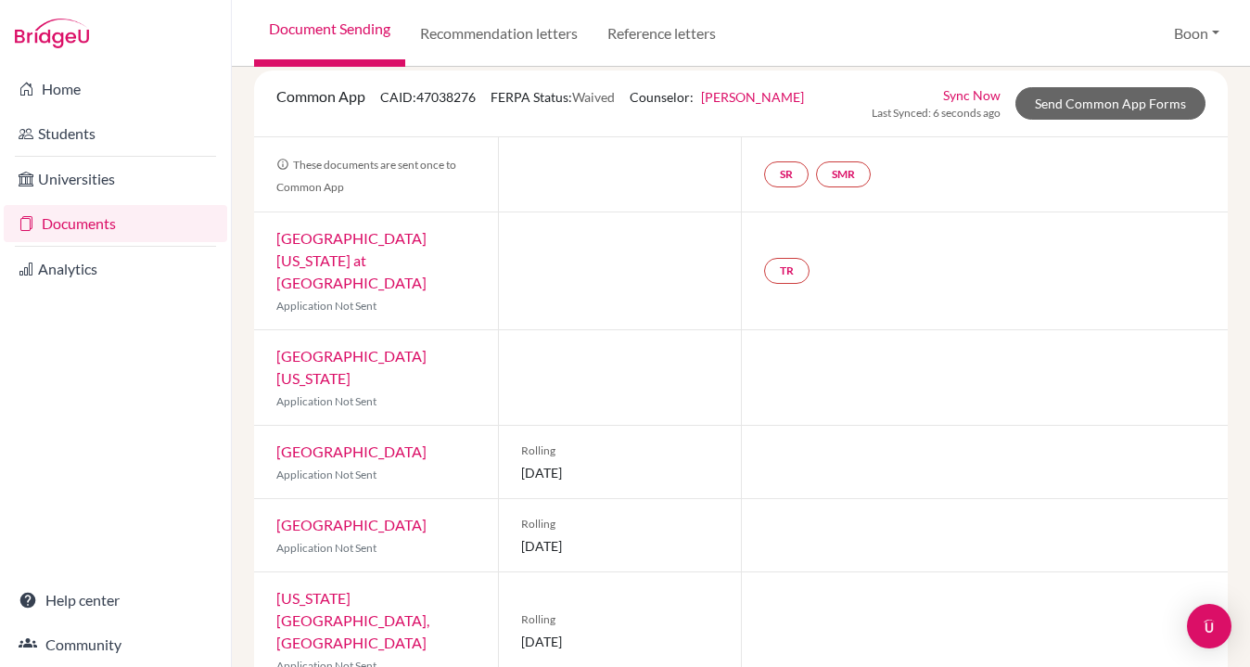
click at [822, 31] on div "Document Sending Recommendation letters Reference letters Boon Profile School S…" at bounding box center [741, 33] width 1018 height 67
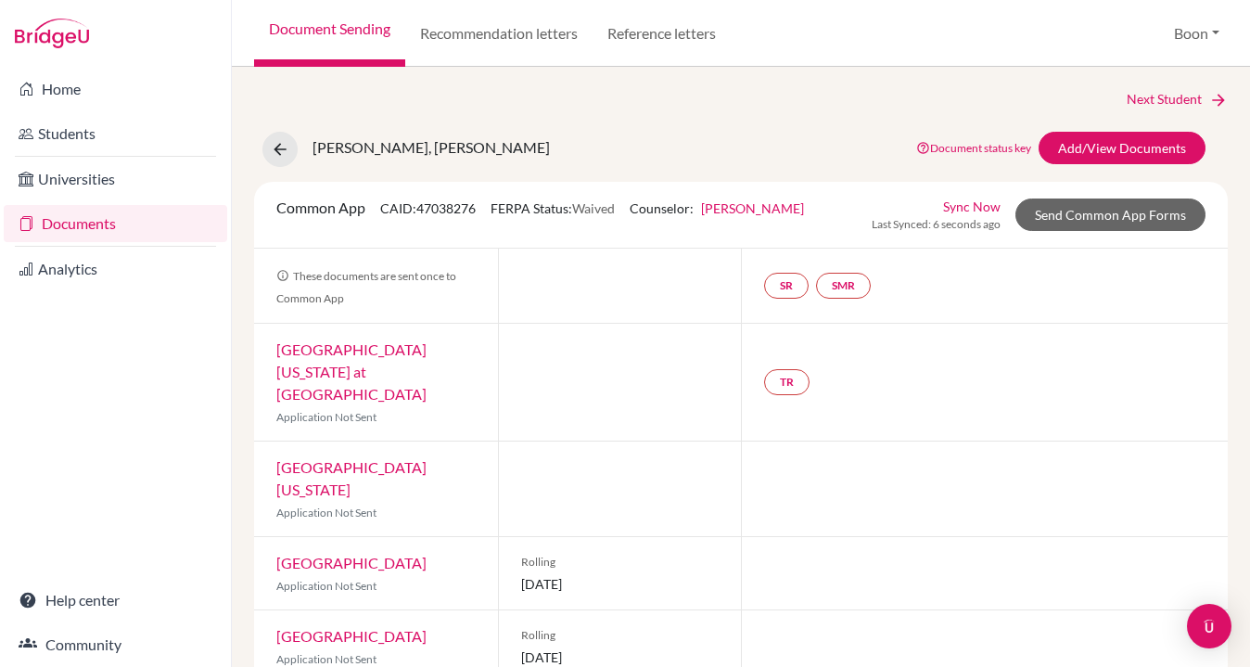
click at [565, 131] on div "Next Student Johnson, Azzalina Document status key TR Requirement. Document not…" at bounding box center [740, 444] width 973 height 711
click at [281, 134] on button at bounding box center [279, 149] width 35 height 35
